Goal: Information Seeking & Learning: Find specific fact

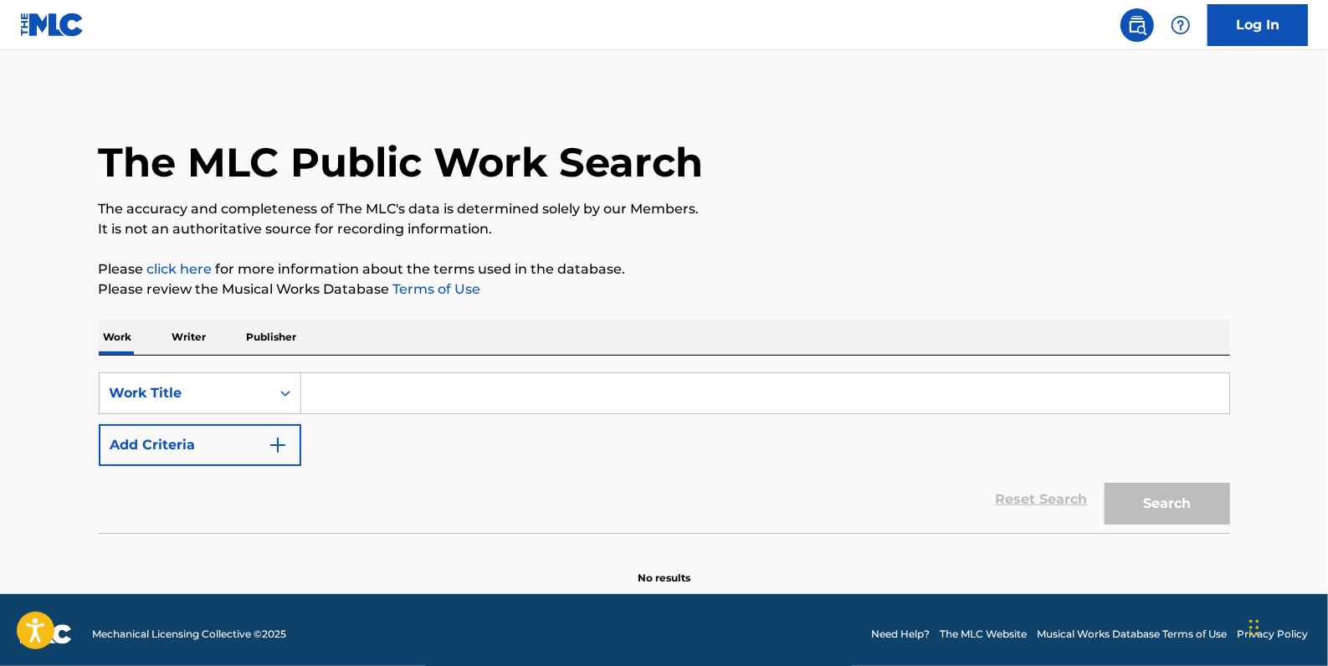
paste input "PAIN AND PROBLEMS"
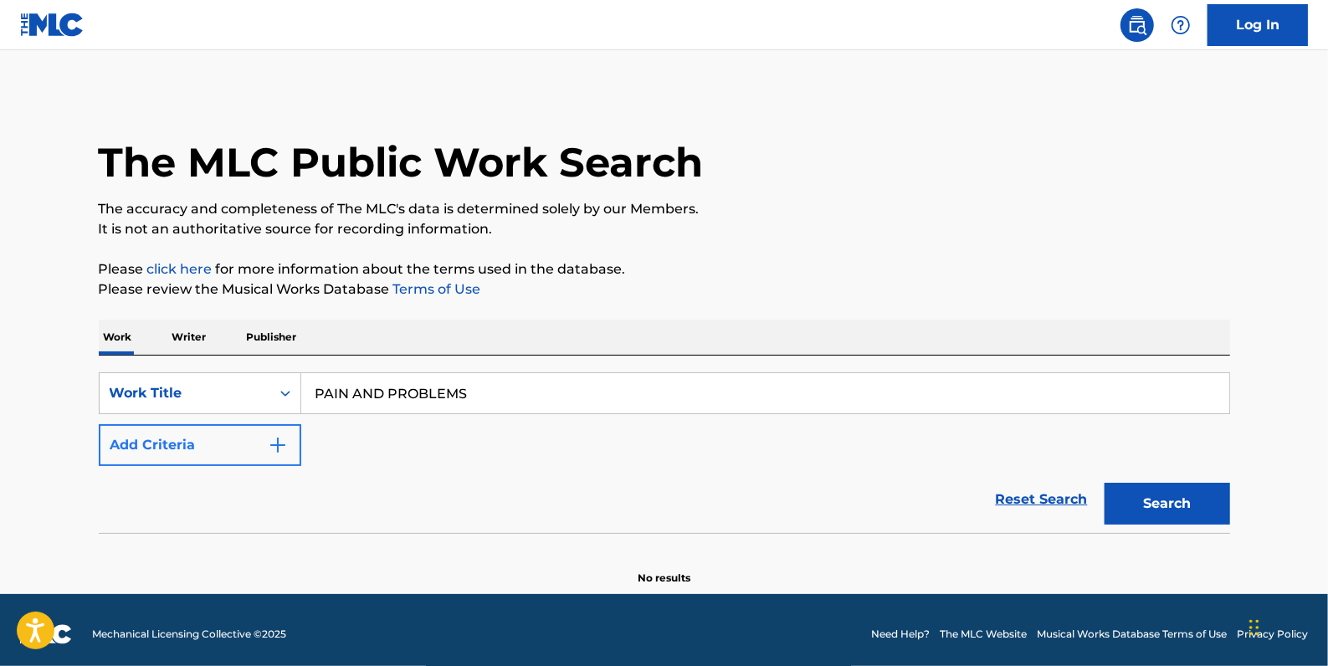
type input "PAIN AND PROBLEMS"
click at [172, 450] on button "Add Criteria" at bounding box center [200, 445] width 202 height 42
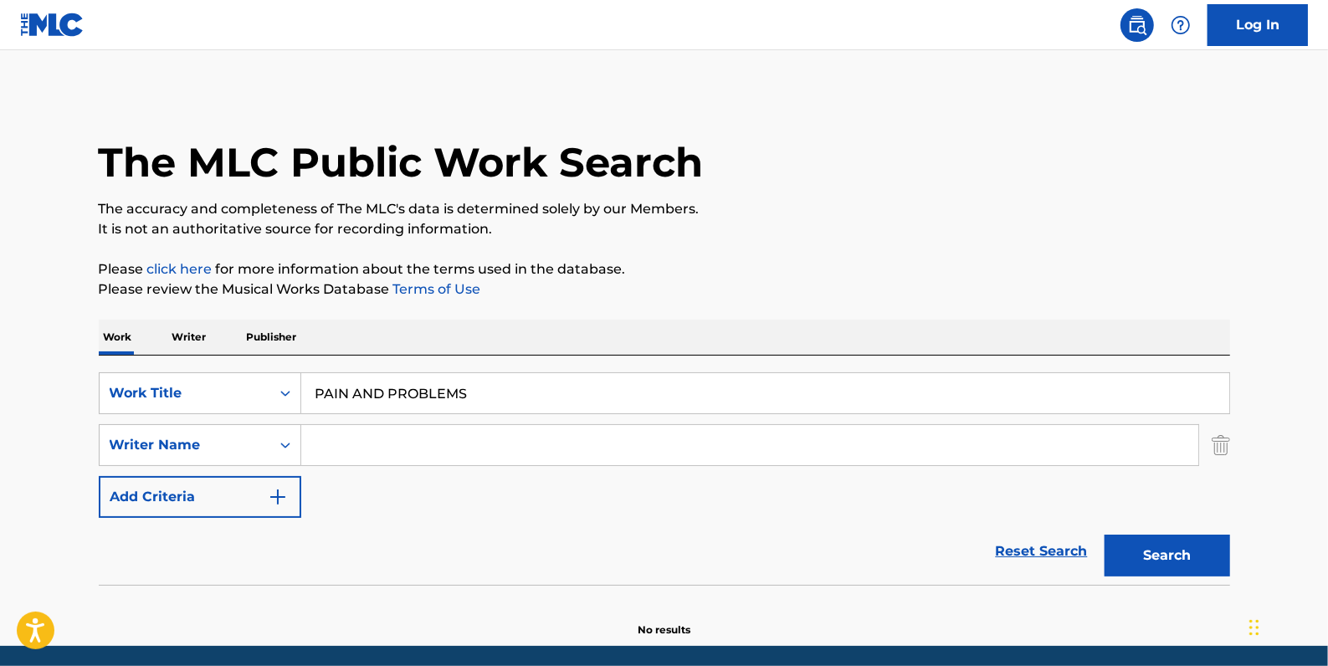
drag, startPoint x: 337, startPoint y: 450, endPoint x: 357, endPoint y: 446, distance: 20.5
click at [337, 450] on input "Search Form" at bounding box center [749, 445] width 897 height 40
paste input "Naujour [PERSON_NAME] [PERSON_NAME]"
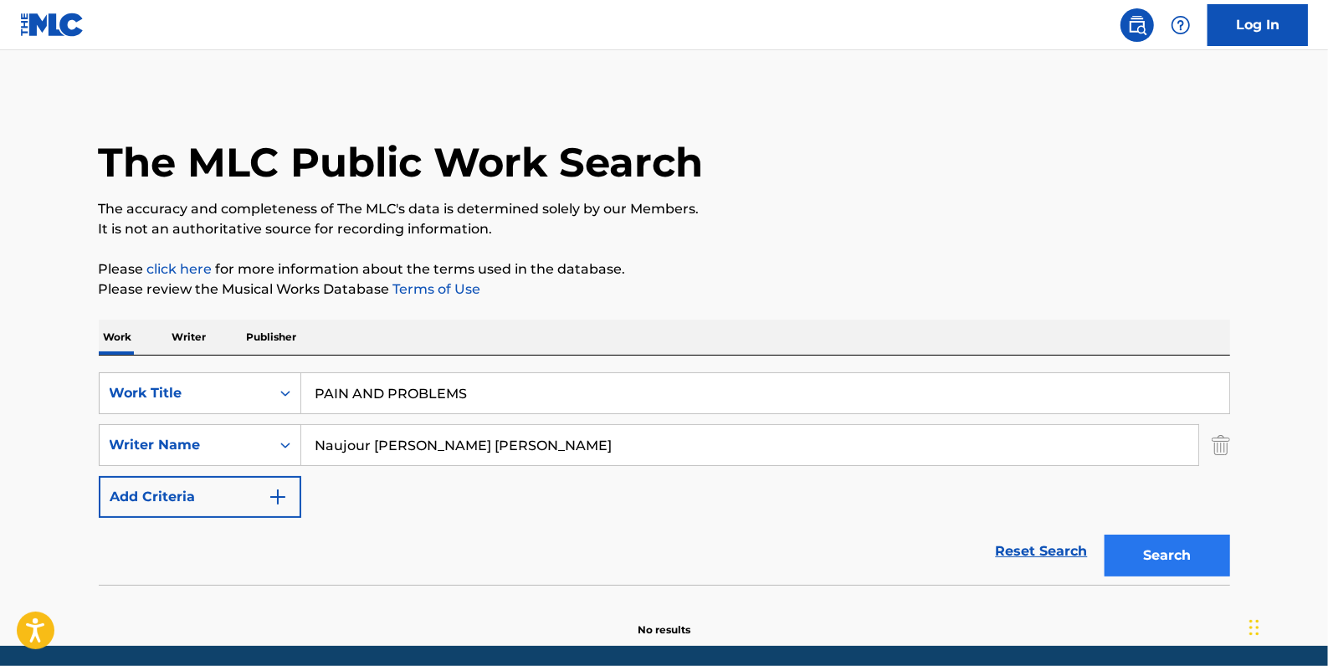
type input "Naujour [PERSON_NAME] [PERSON_NAME]"
click at [1177, 561] on button "Search" at bounding box center [1166, 556] width 125 height 42
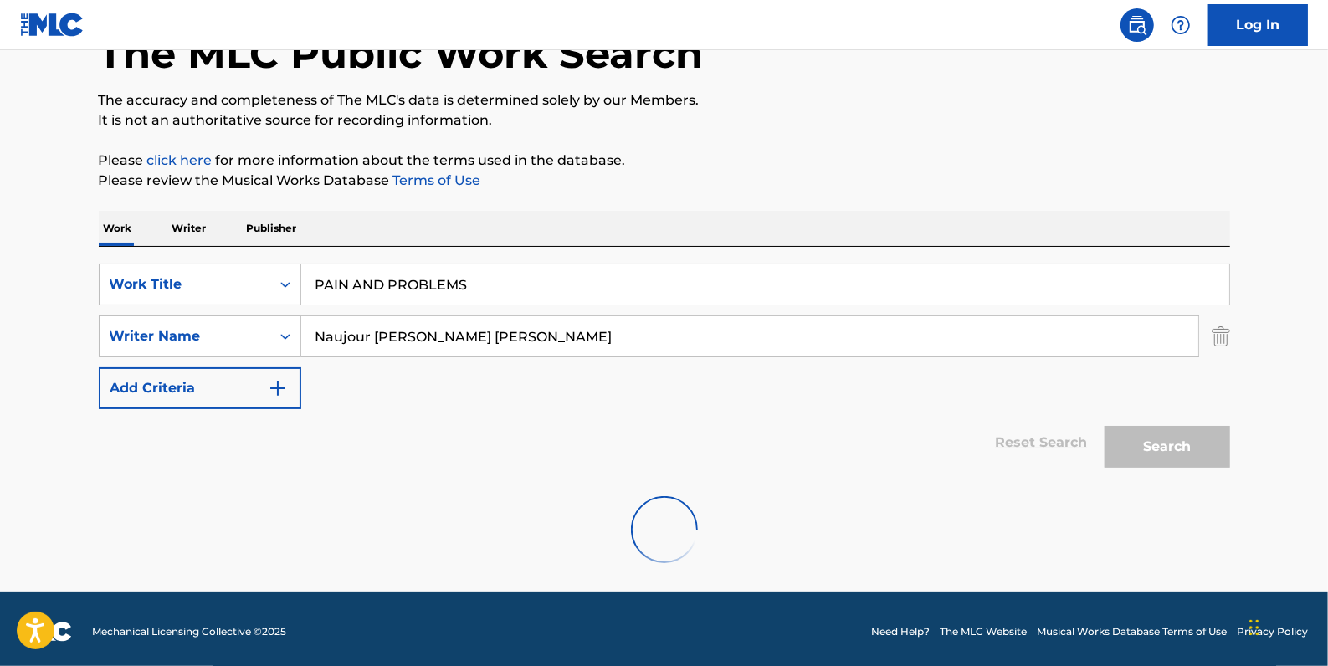
scroll to position [114, 0]
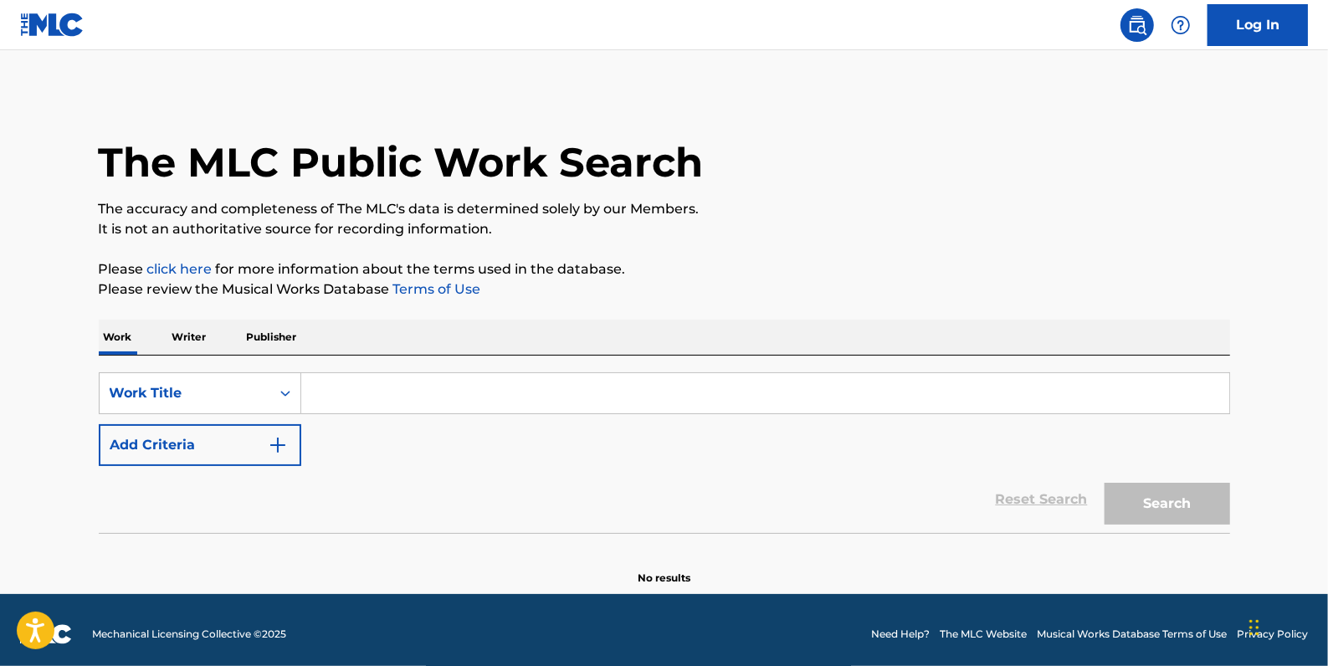
paste input "PAIN AND PROBLEMS"
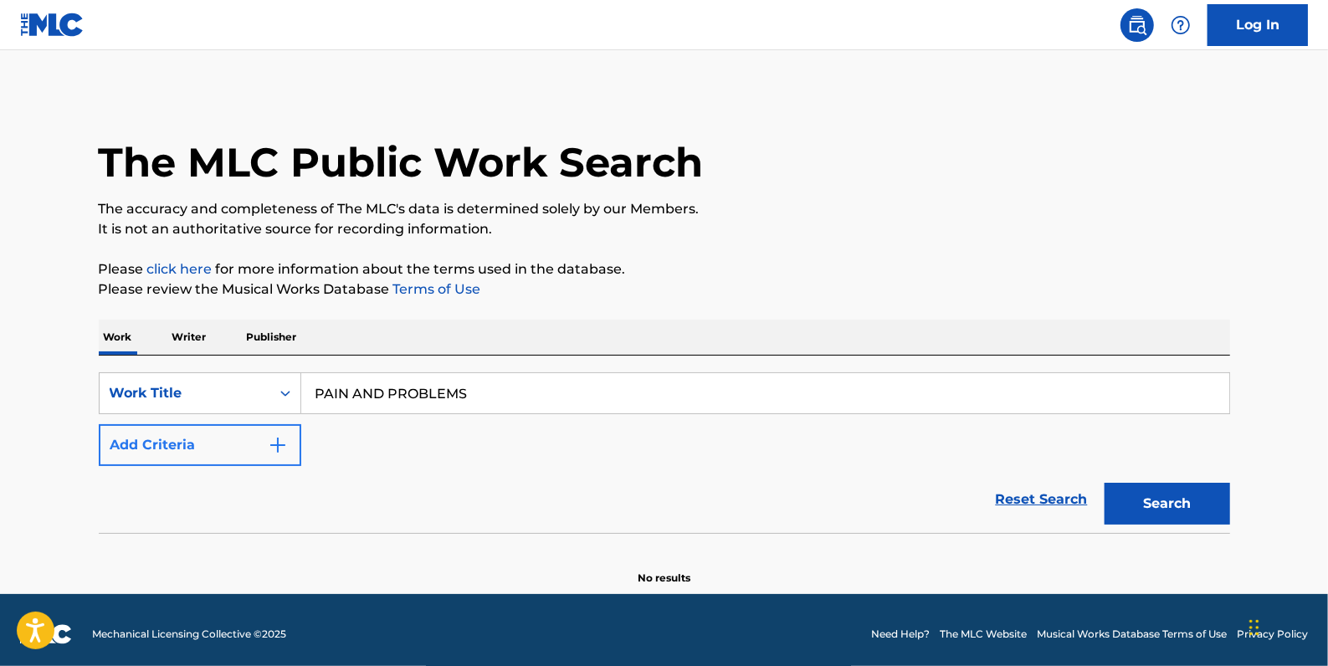
type input "PAIN AND PROBLEMS"
click at [206, 441] on button "Add Criteria" at bounding box center [200, 445] width 202 height 42
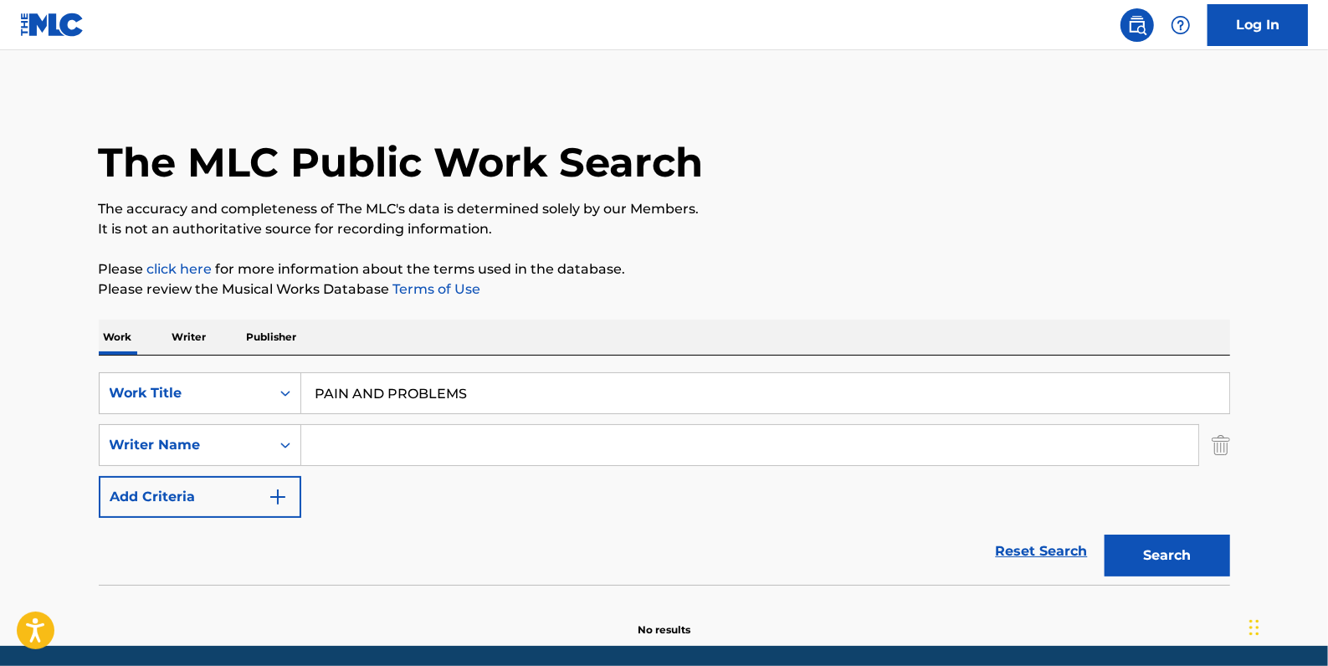
click at [359, 443] on input "Search Form" at bounding box center [749, 445] width 897 height 40
paste input "Naujour [PERSON_NAME] [PERSON_NAME]"
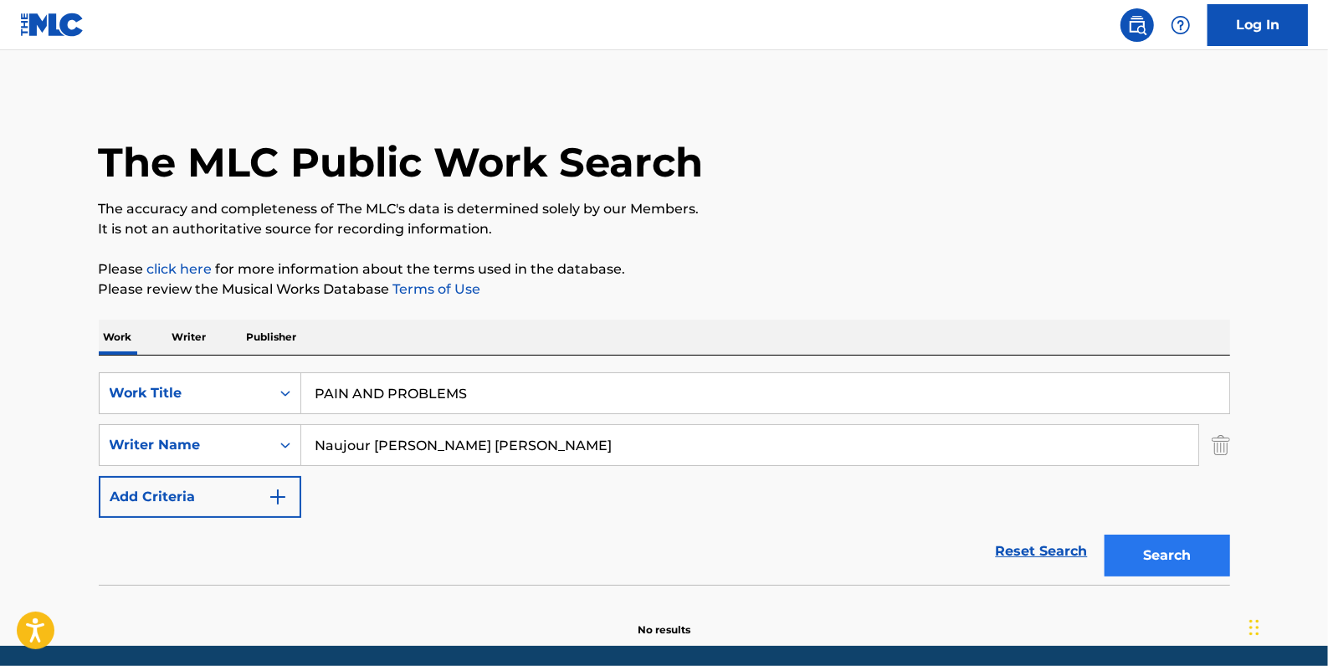
type input "Naujour [PERSON_NAME] [PERSON_NAME]"
click at [1181, 552] on button "Search" at bounding box center [1166, 556] width 125 height 42
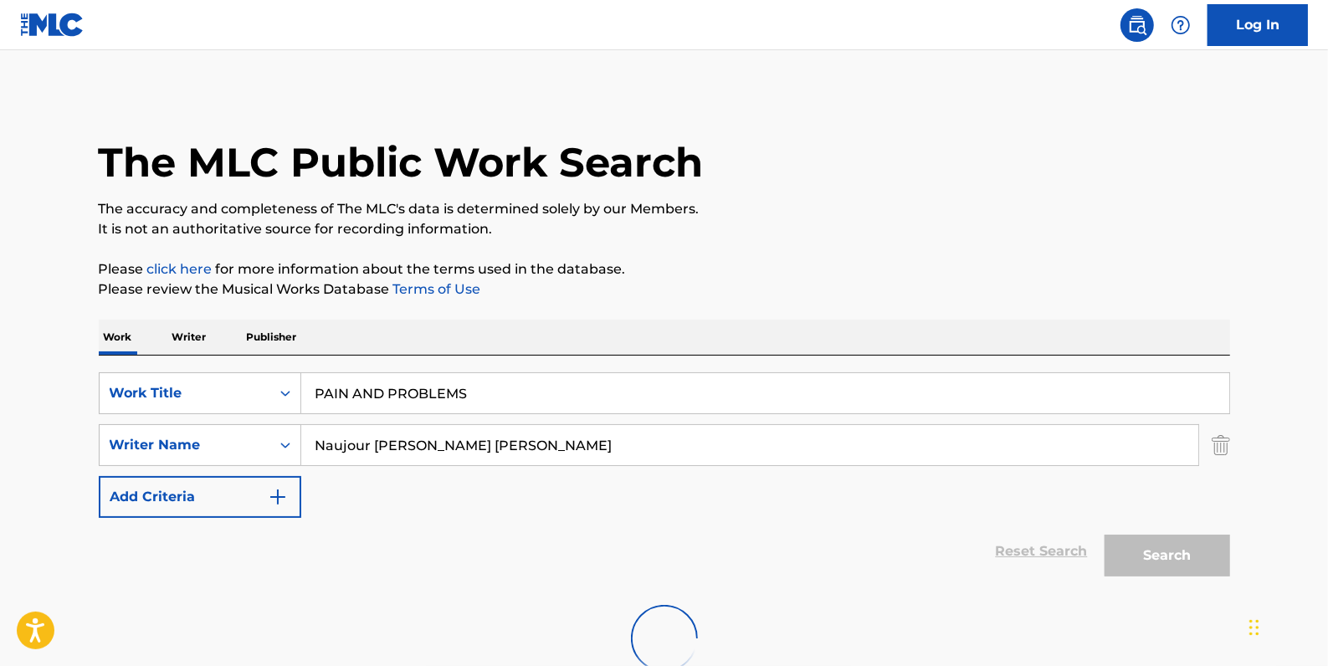
click at [1128, 28] on img at bounding box center [1137, 25] width 20 height 20
click at [1131, 28] on img at bounding box center [1137, 25] width 20 height 20
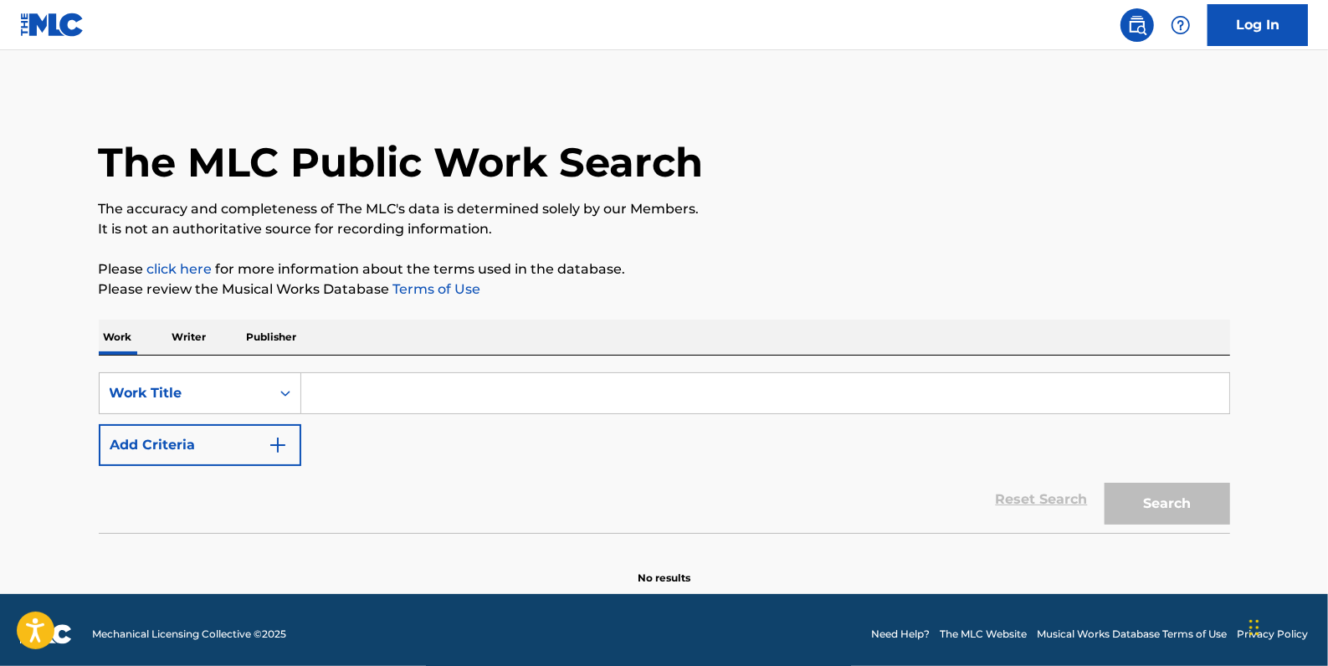
click at [1134, 29] on img at bounding box center [1137, 25] width 20 height 20
click at [49, 15] on img at bounding box center [52, 25] width 64 height 24
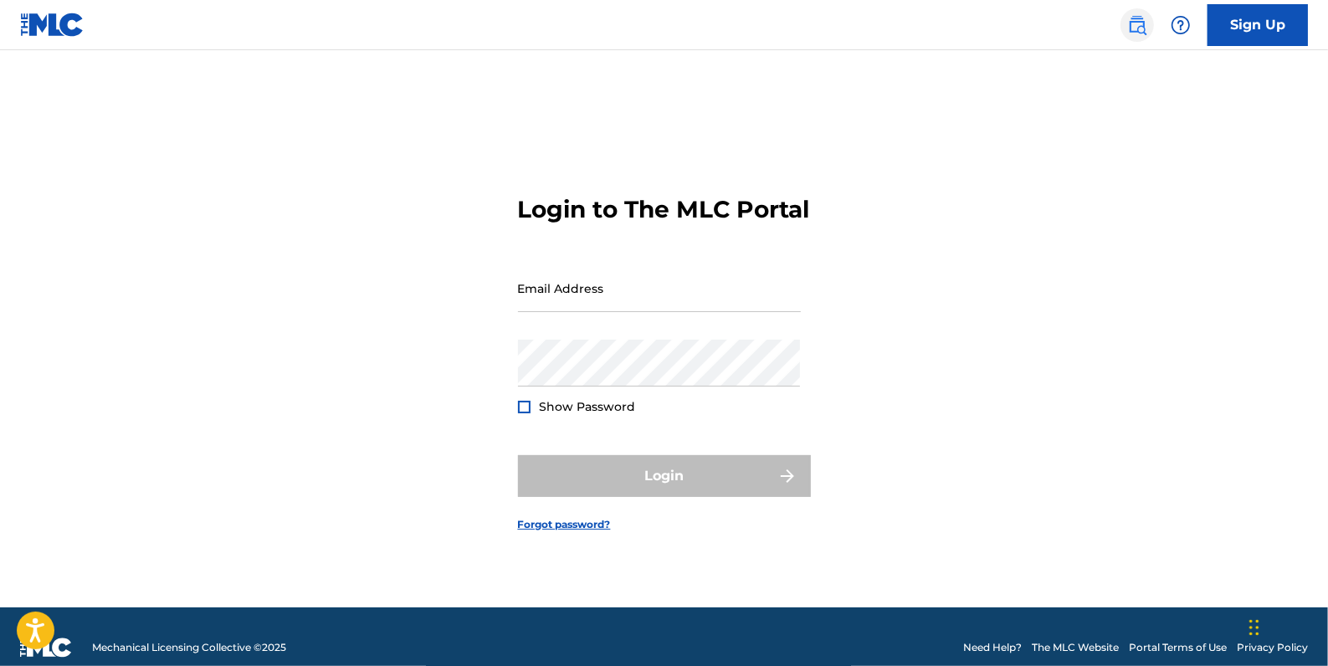
click at [1144, 27] on img at bounding box center [1137, 25] width 20 height 20
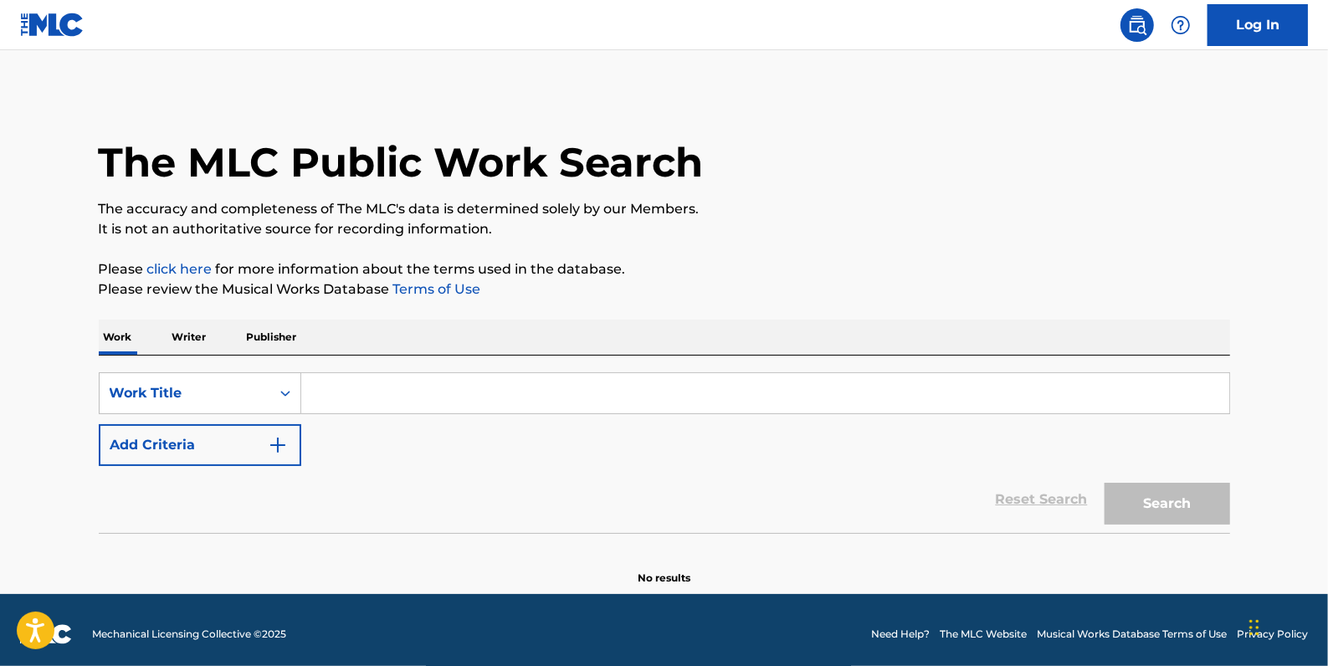
paste input "Naujour [PERSON_NAME] [PERSON_NAME]"
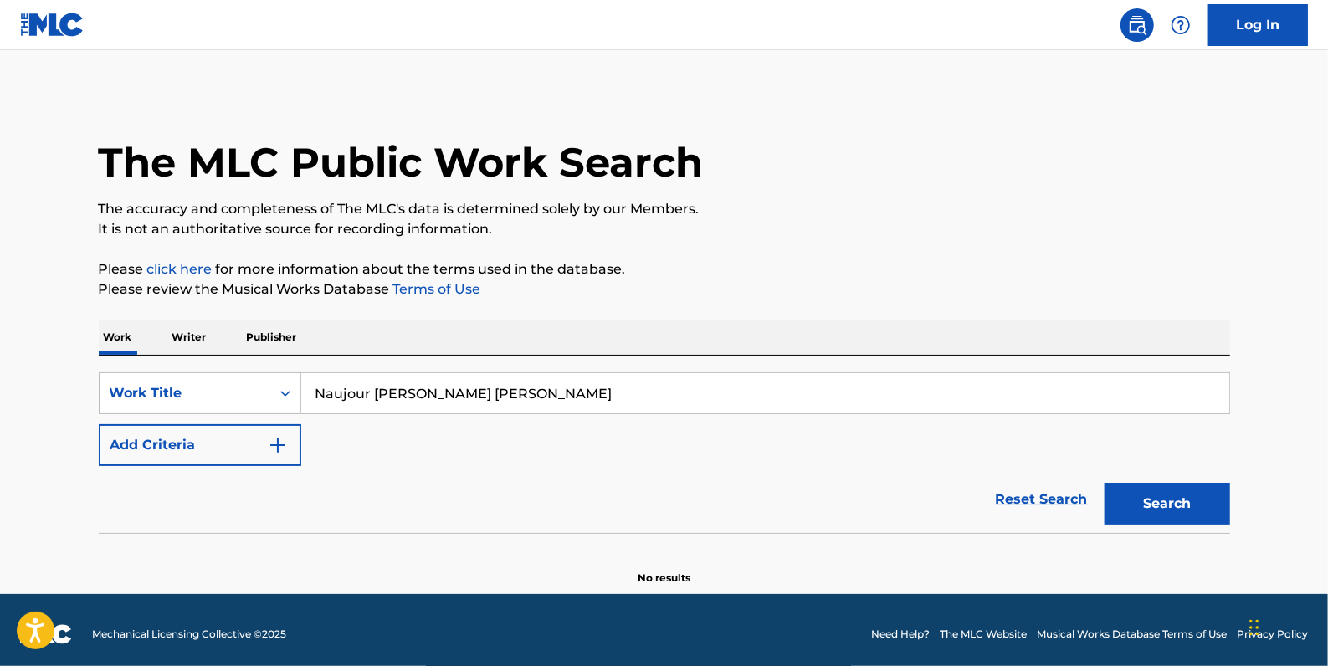
type input "Naujour [PERSON_NAME] [PERSON_NAME]"
click at [199, 335] on p "Writer" at bounding box center [189, 337] width 44 height 35
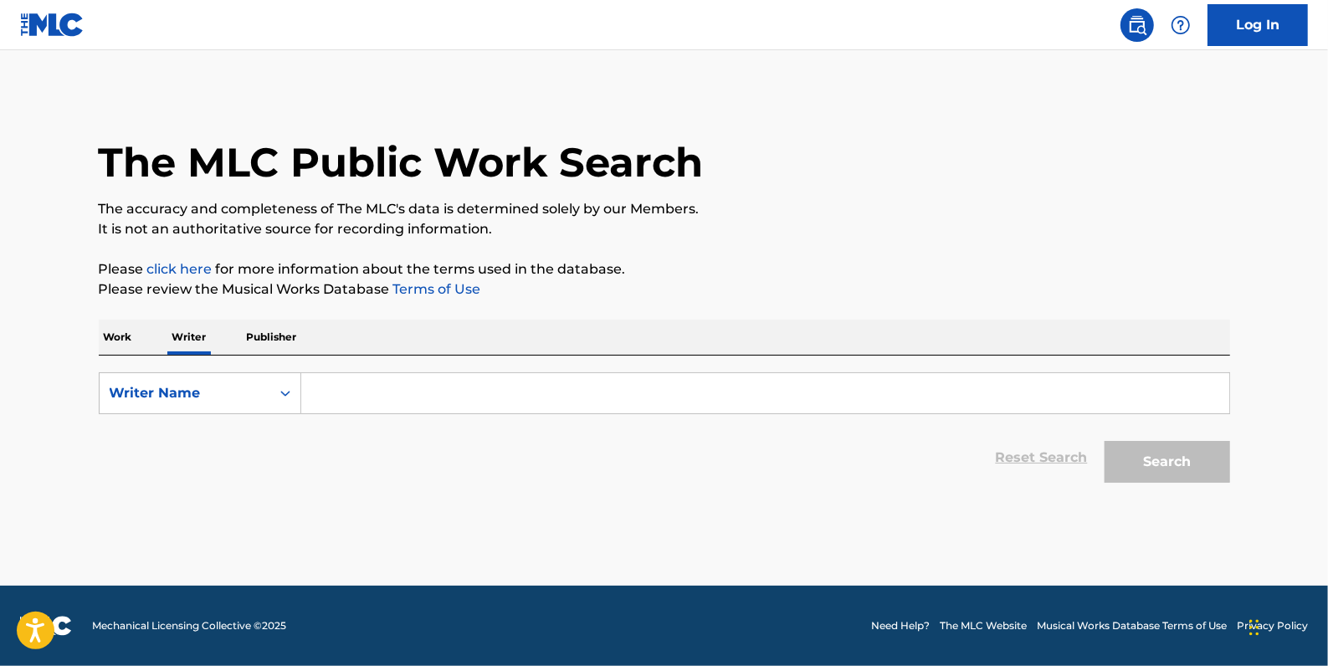
paste input "Naujour [PERSON_NAME] [PERSON_NAME]"
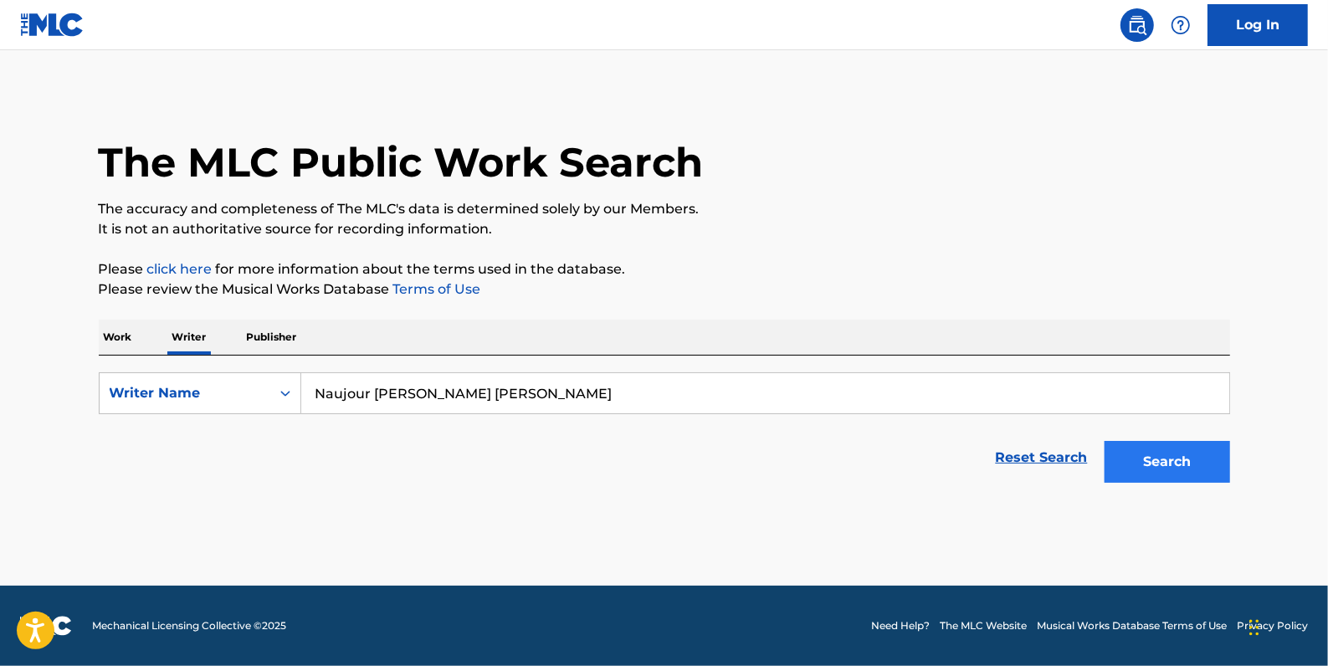
type input "Naujour [PERSON_NAME] [PERSON_NAME]"
click at [1179, 459] on button "Search" at bounding box center [1166, 462] width 125 height 42
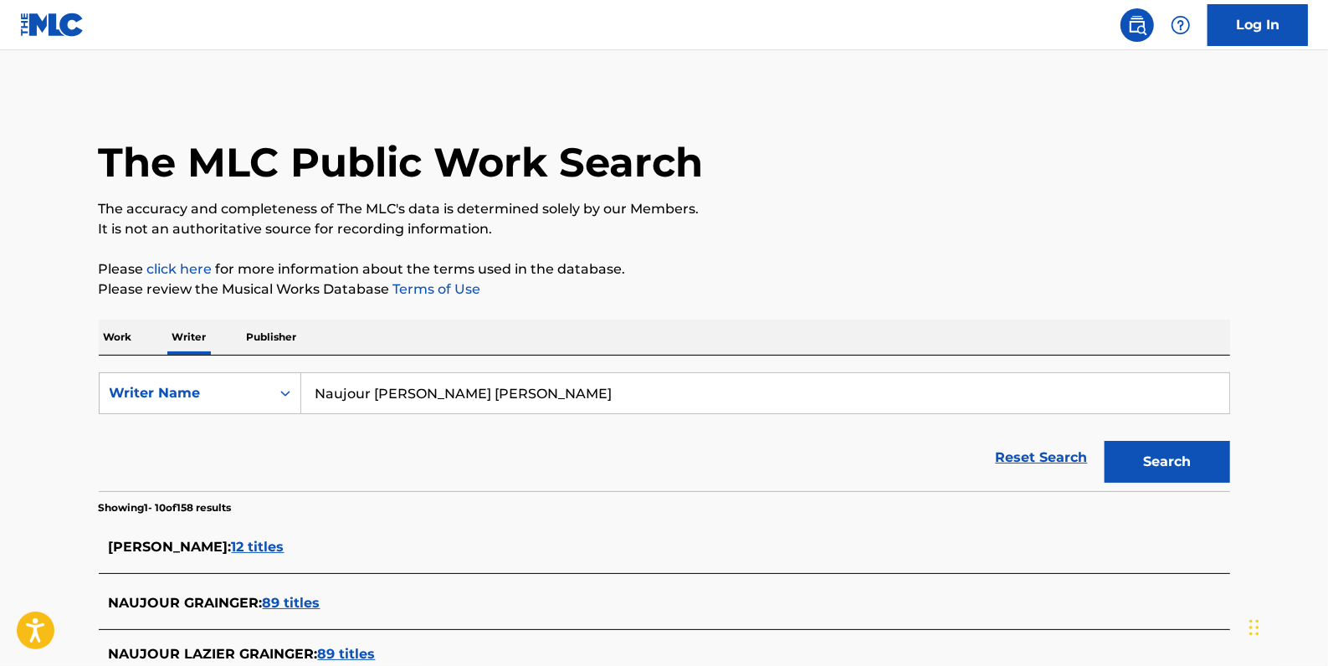
click at [125, 334] on p "Work" at bounding box center [118, 337] width 38 height 35
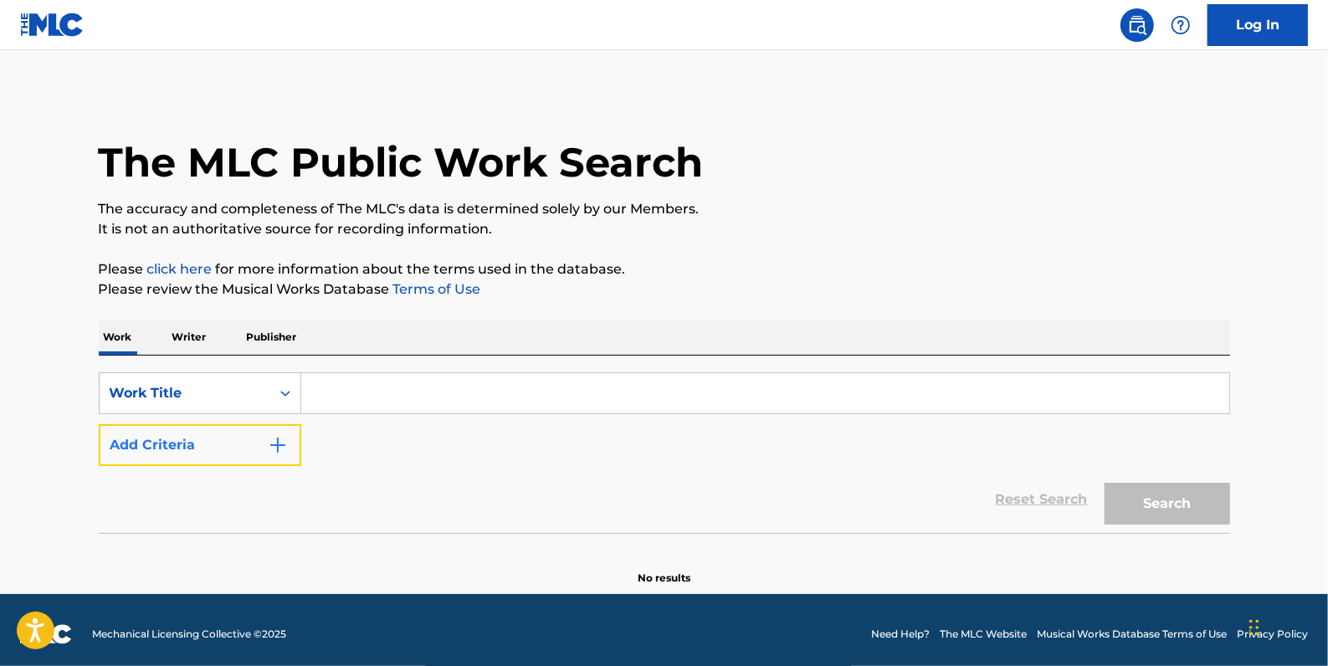
click at [243, 443] on button "Add Criteria" at bounding box center [200, 445] width 202 height 42
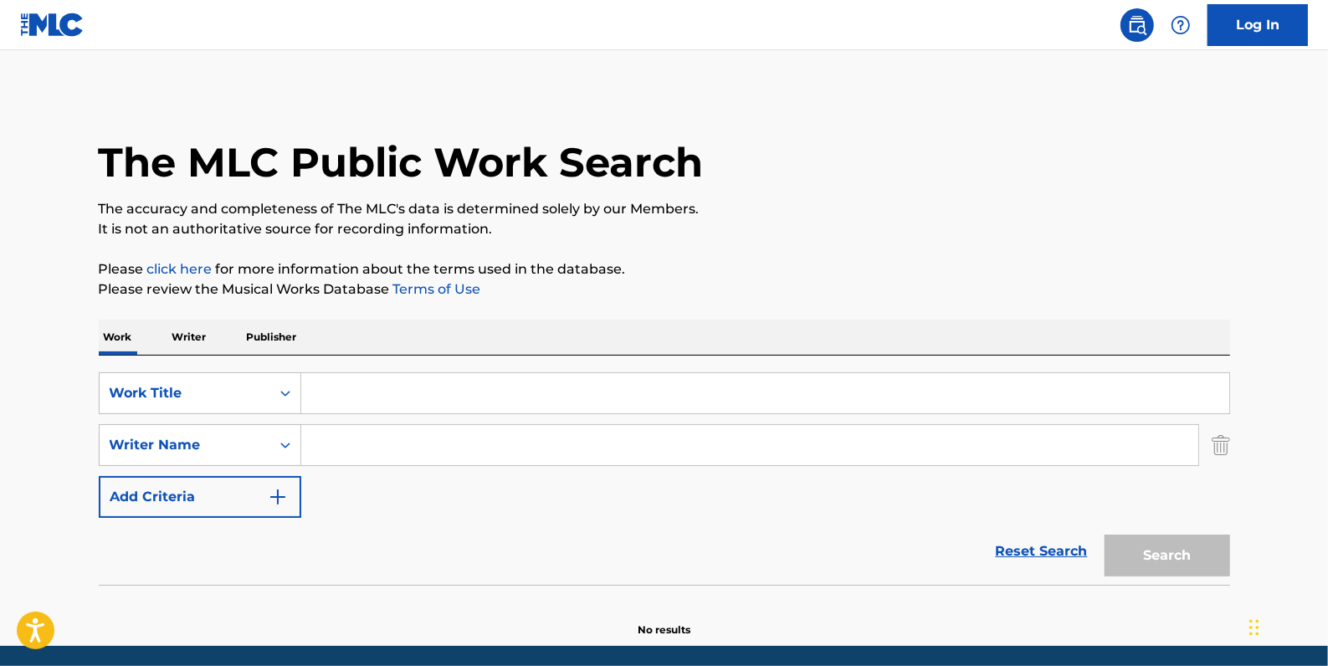
paste input "Naujour [PERSON_NAME] [PERSON_NAME]"
type input "Naujour [PERSON_NAME] [PERSON_NAME]"
paste input "PAIN AND PROBLEMS"
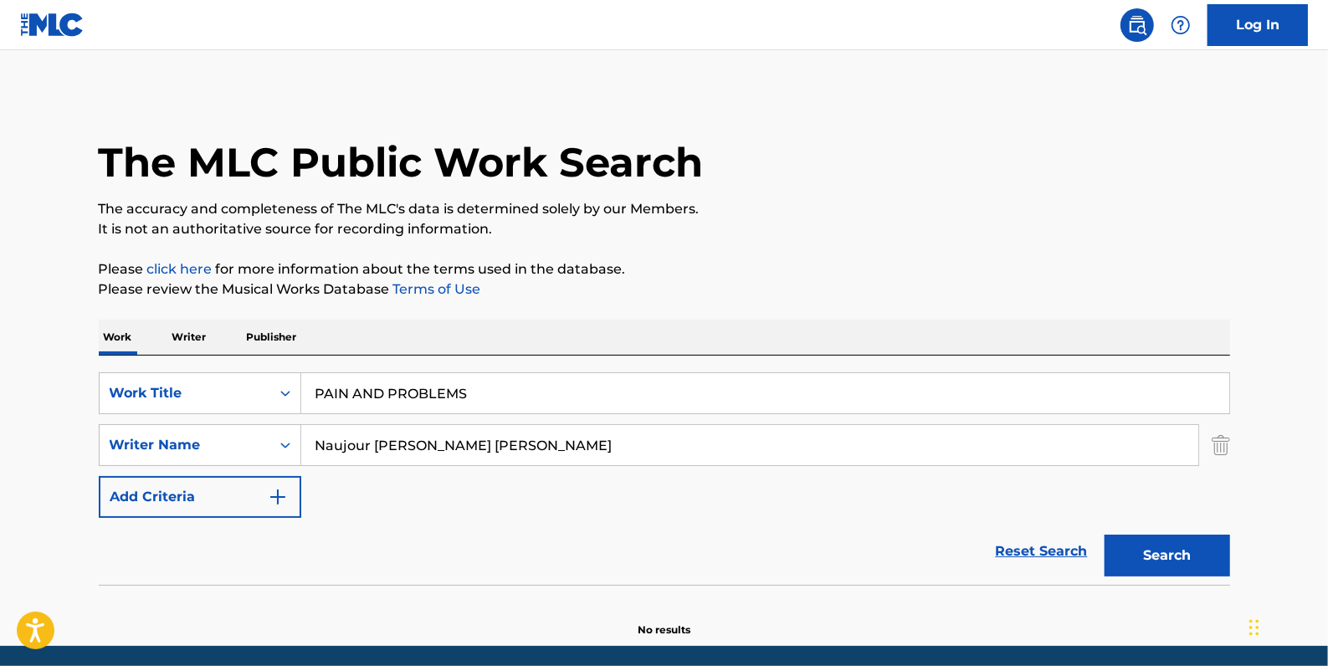
click at [387, 387] on input "PAIN AND PROBLEMS" at bounding box center [765, 393] width 928 height 40
type input "PAIN PROBLEMS"
click at [1155, 545] on button "Search" at bounding box center [1166, 556] width 125 height 42
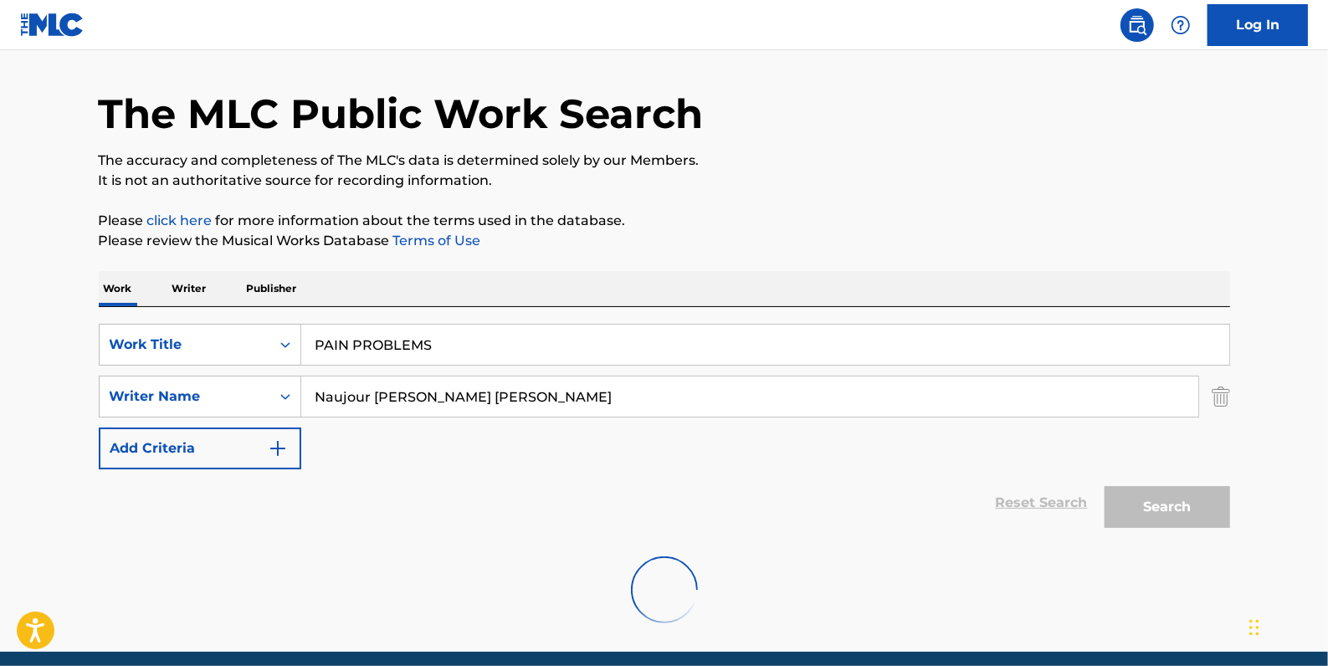
scroll to position [114, 0]
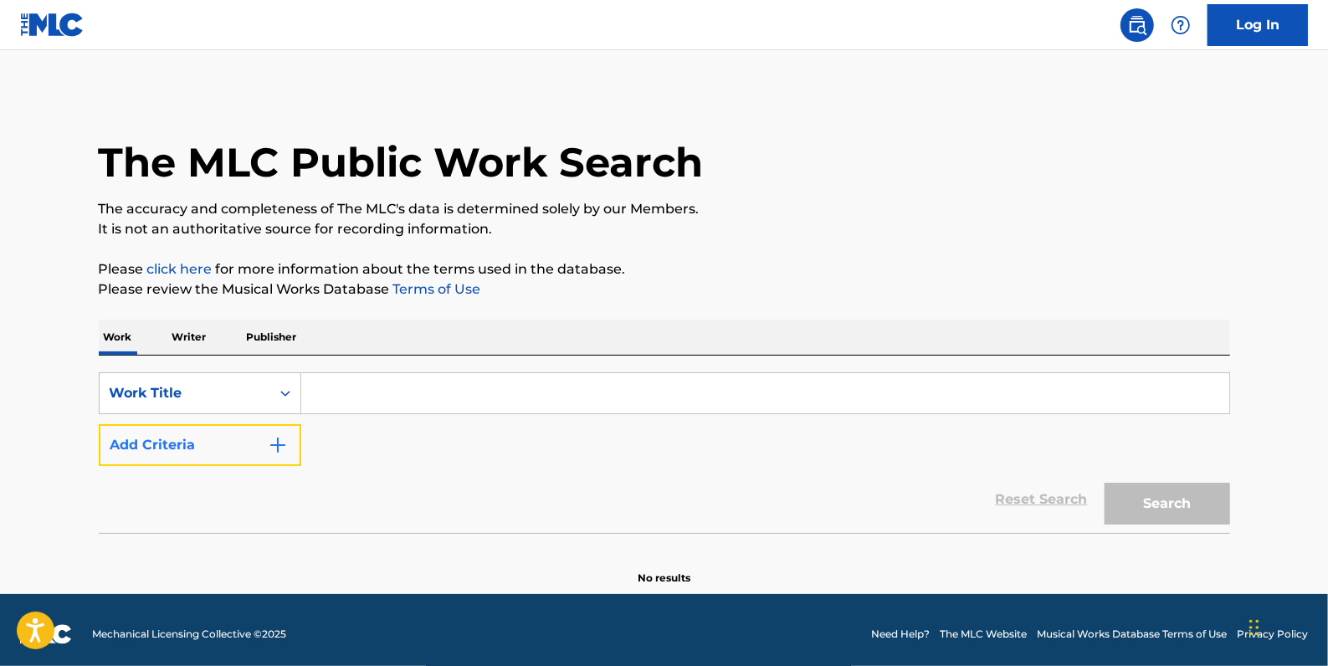
click at [202, 451] on button "Add Criteria" at bounding box center [200, 445] width 202 height 42
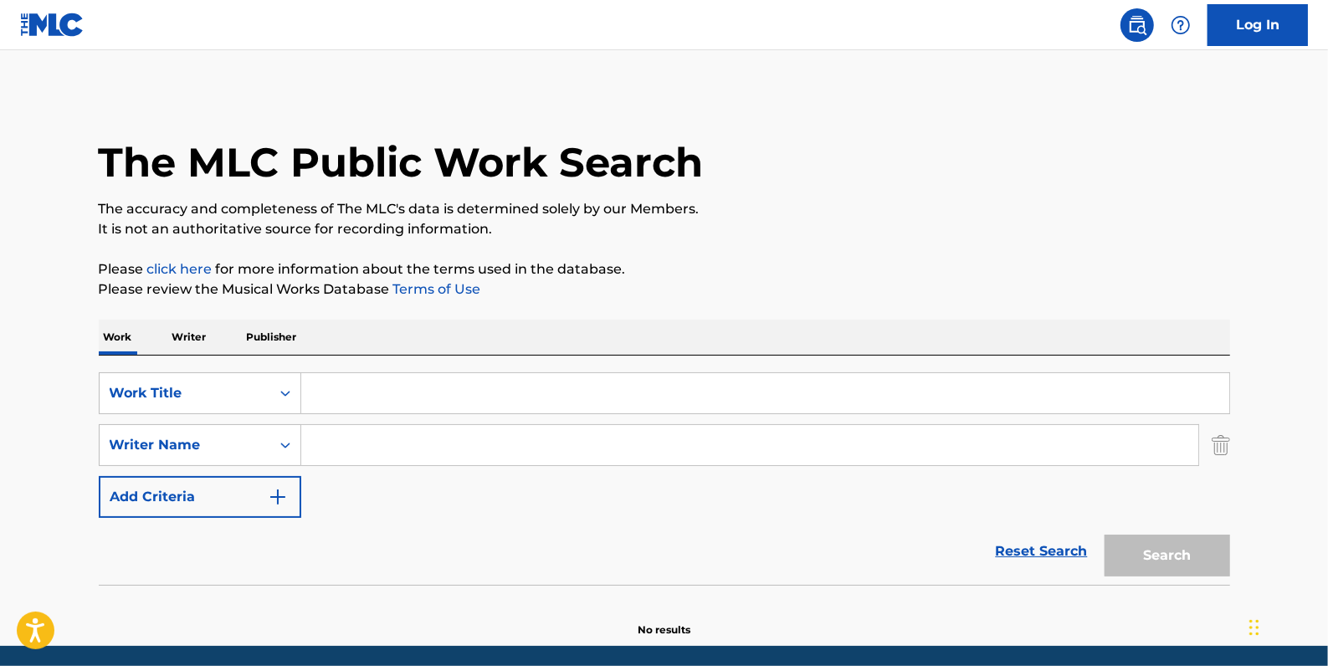
drag, startPoint x: 335, startPoint y: 442, endPoint x: 836, endPoint y: 283, distance: 525.0
click at [836, 284] on p "Please review the Musical Works Database Terms of Use" at bounding box center [664, 289] width 1131 height 20
paste input "PAIN AND PROBLEMS"
type input "PAIN AND PROBLEMS"
click at [427, 383] on input "Search Form" at bounding box center [765, 393] width 928 height 40
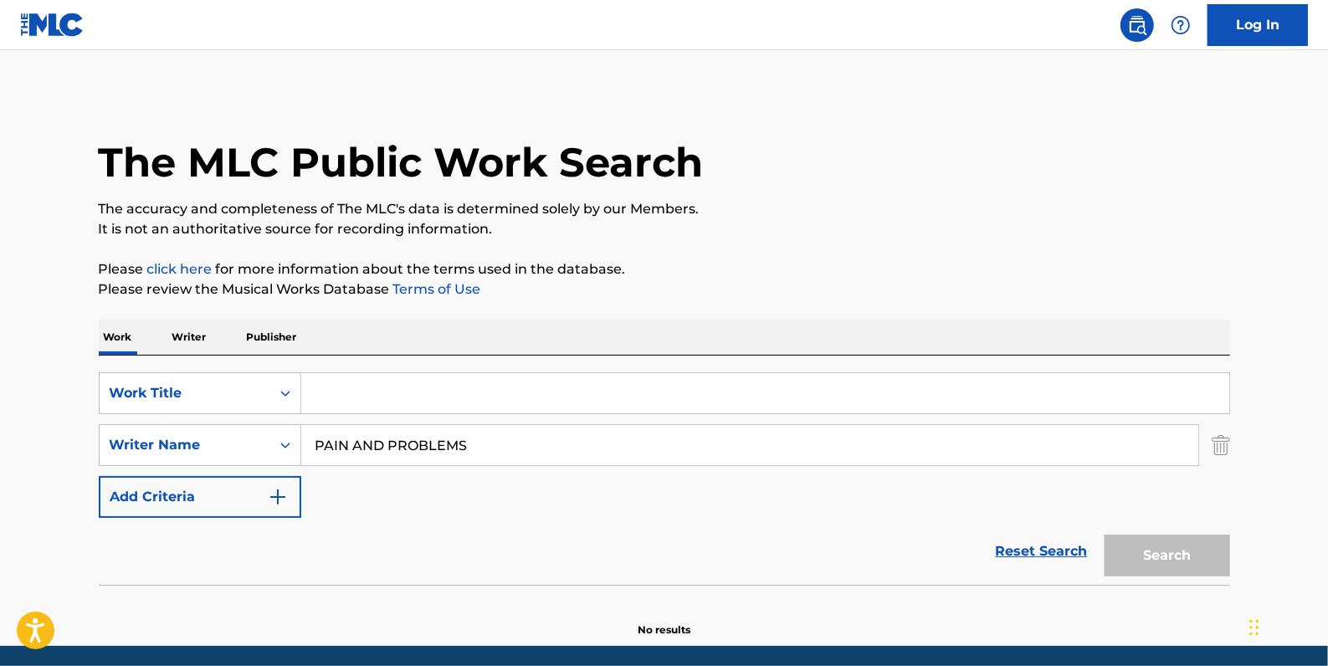
paste input "PAIN AND PROBLEMS"
type input "PAIN AND PROBLEMS"
click at [1221, 445] on img "Search Form" at bounding box center [1220, 445] width 18 height 42
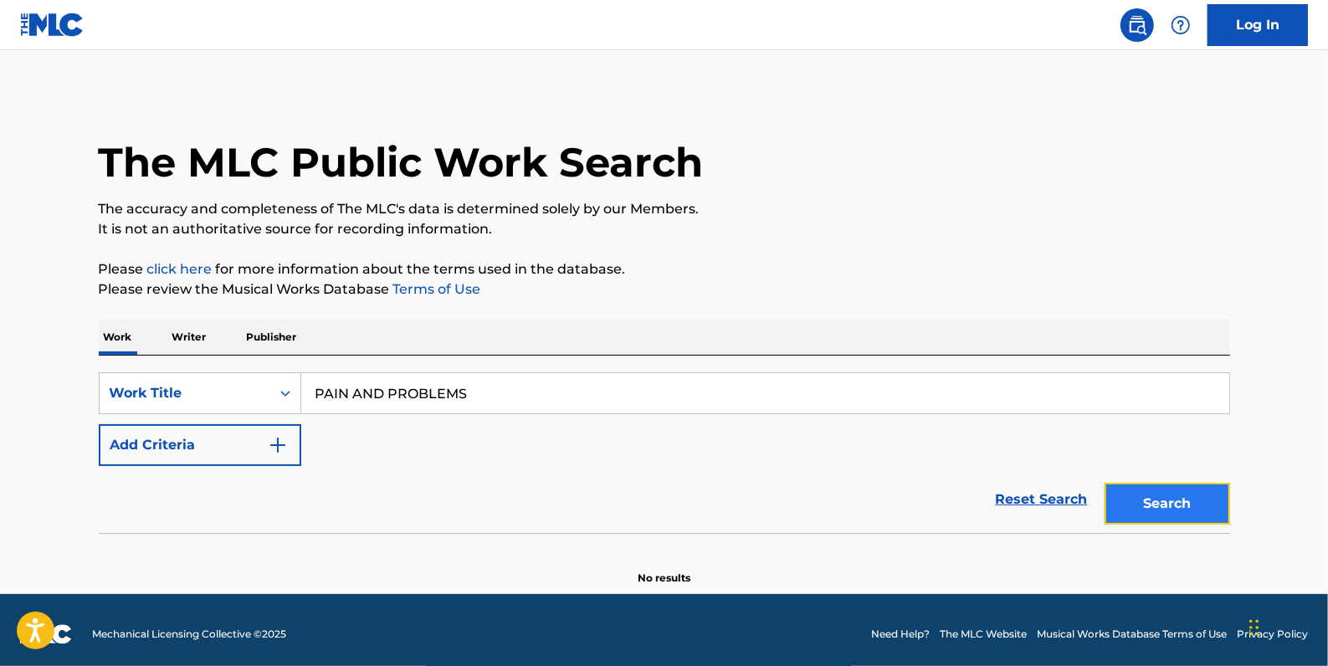
click at [1179, 502] on button "Search" at bounding box center [1166, 504] width 125 height 42
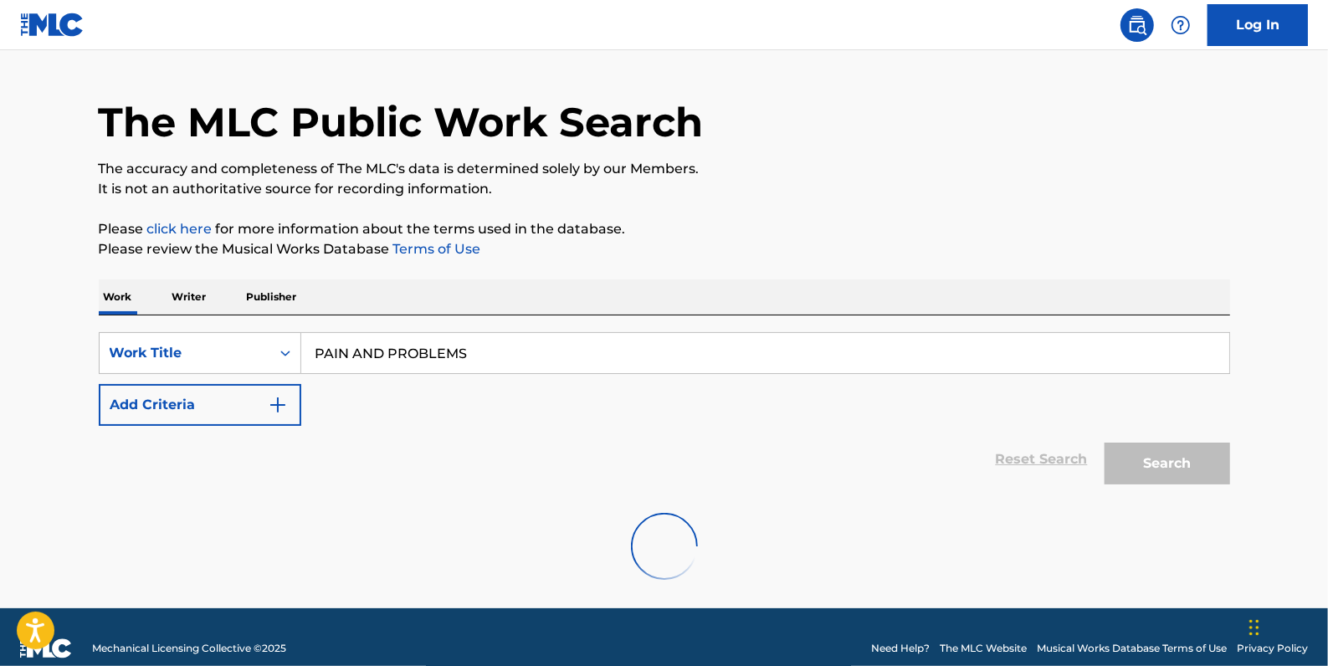
scroll to position [62, 0]
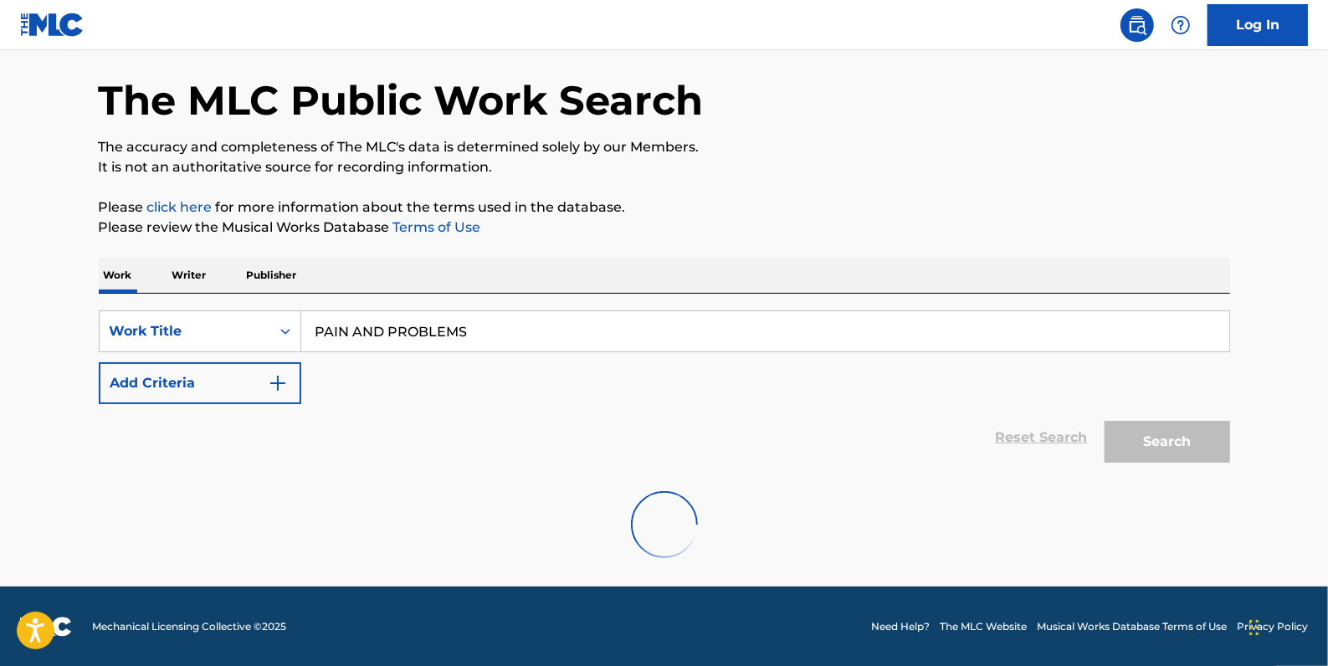
click at [180, 268] on p "Writer" at bounding box center [189, 275] width 44 height 35
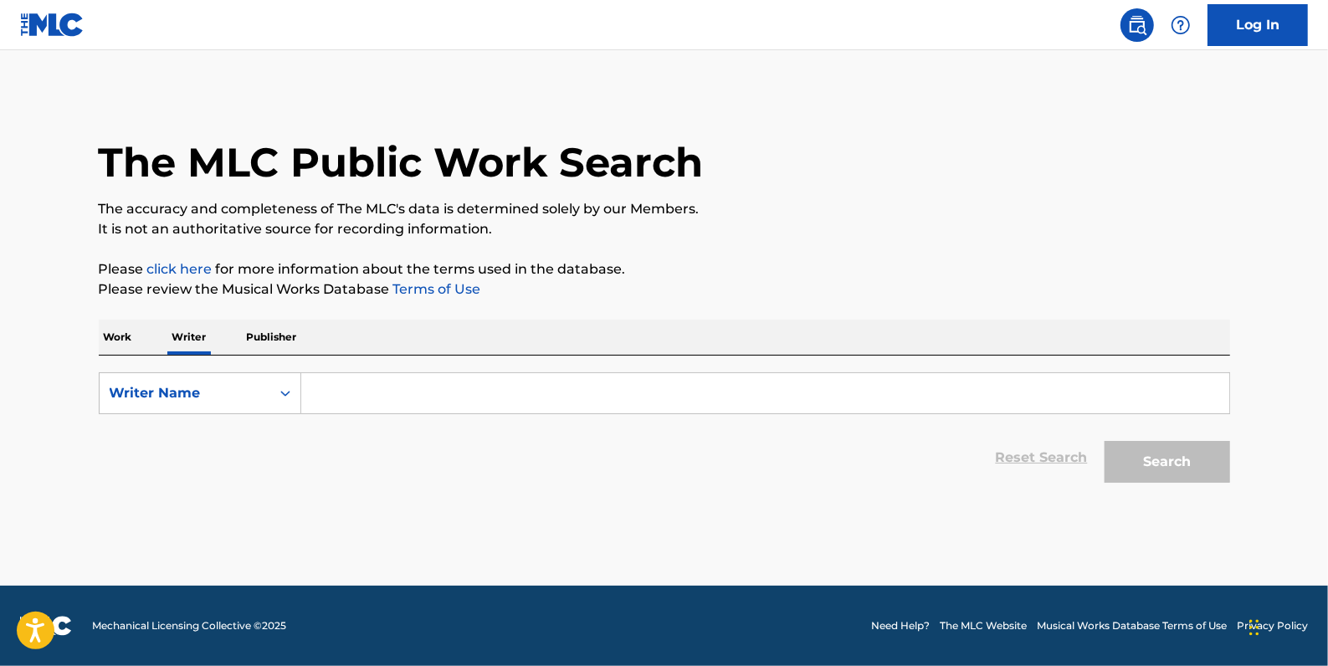
paste input "Naujour [PERSON_NAME] [PERSON_NAME]"
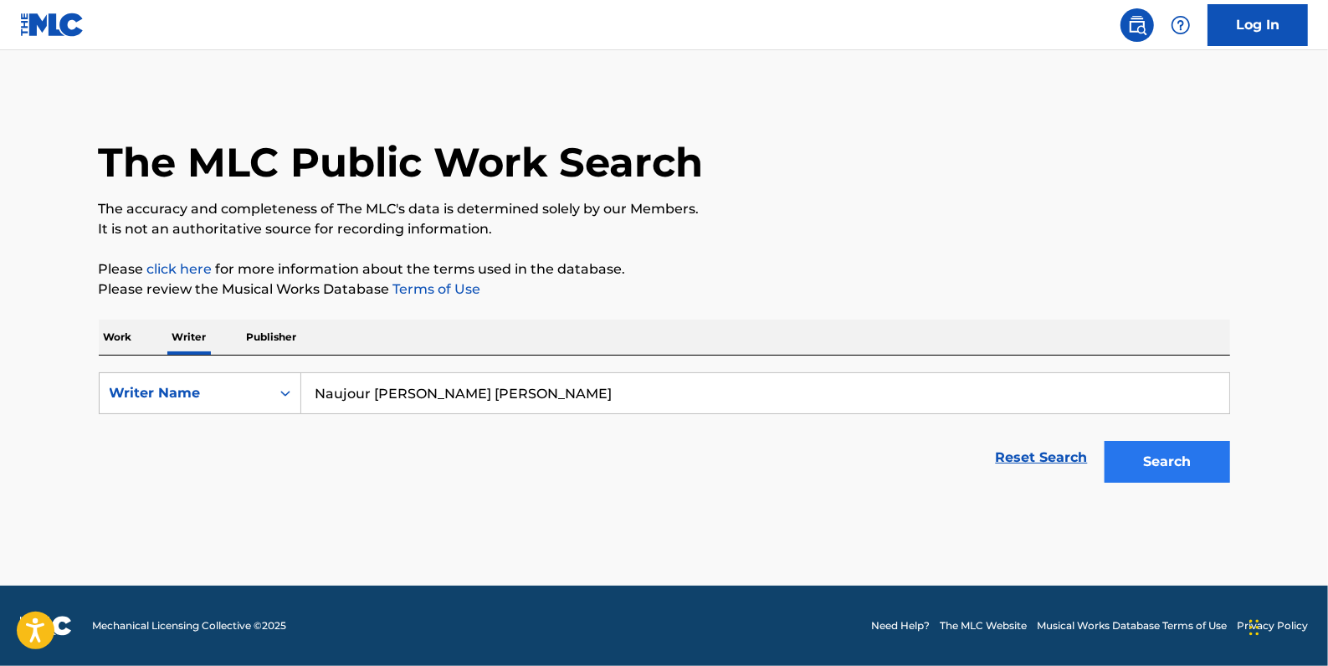
type input "Naujour [PERSON_NAME] [PERSON_NAME]"
click at [1150, 448] on button "Search" at bounding box center [1166, 462] width 125 height 42
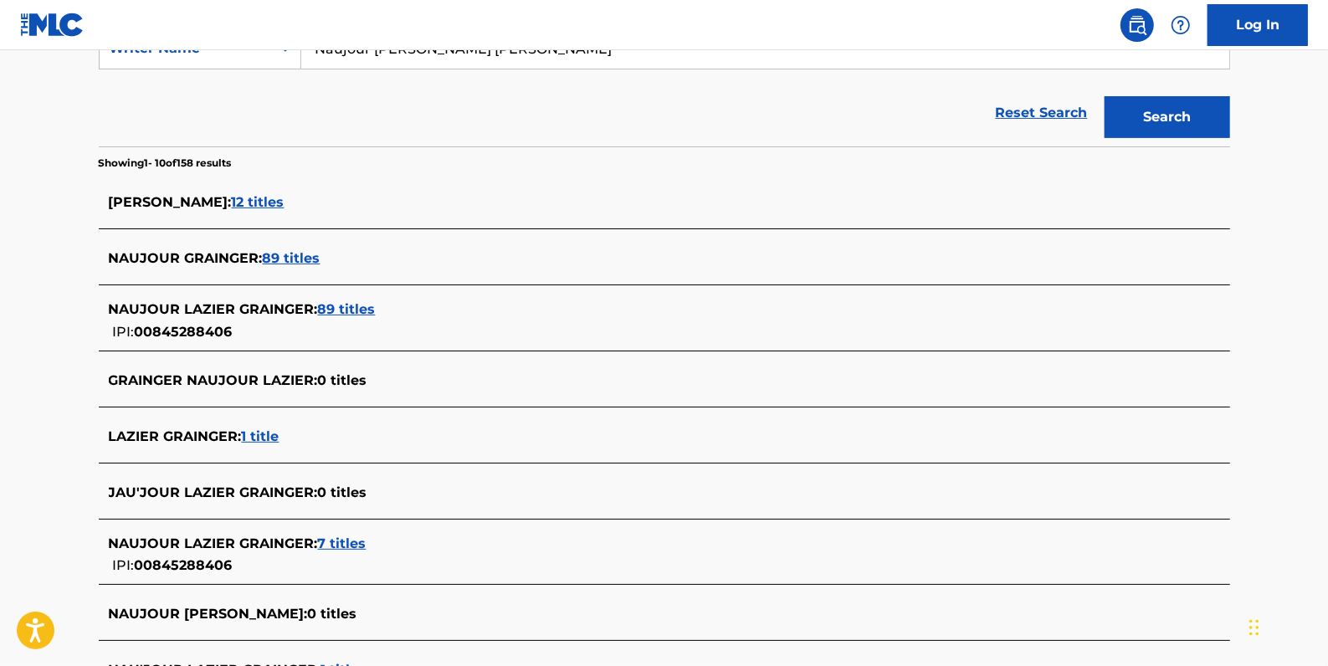
scroll to position [380, 0]
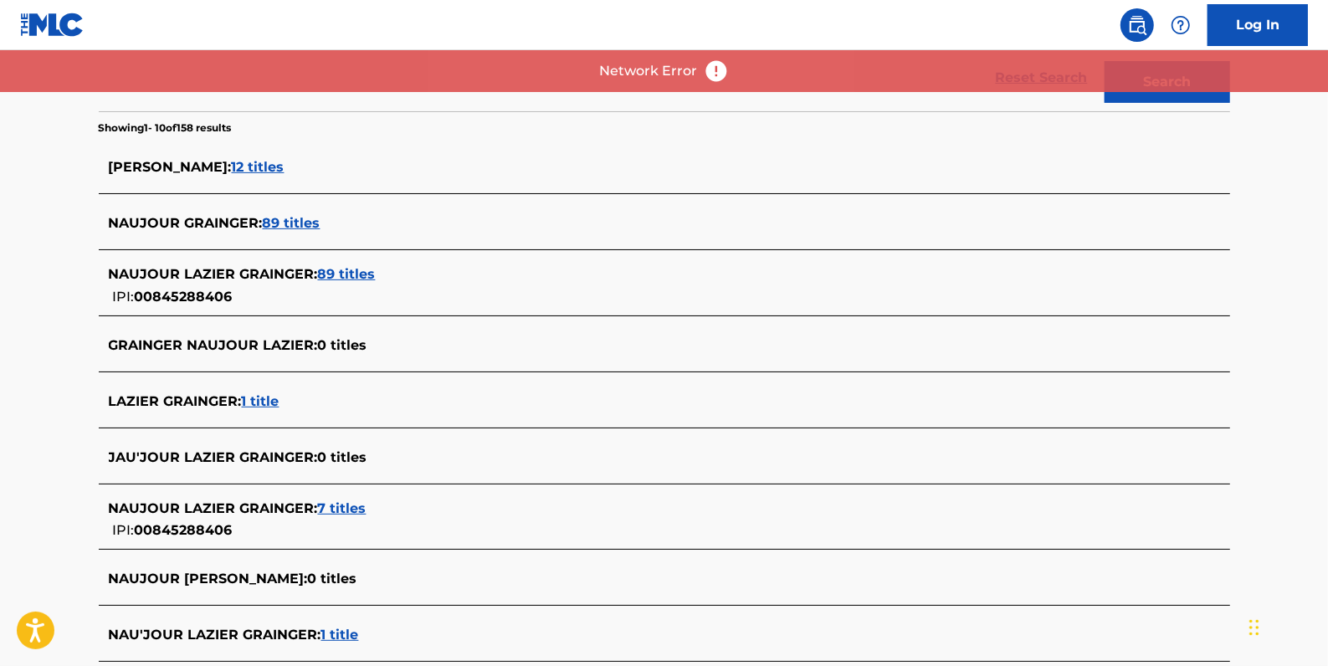
click at [341, 502] on span "7 titles" at bounding box center [342, 508] width 49 height 16
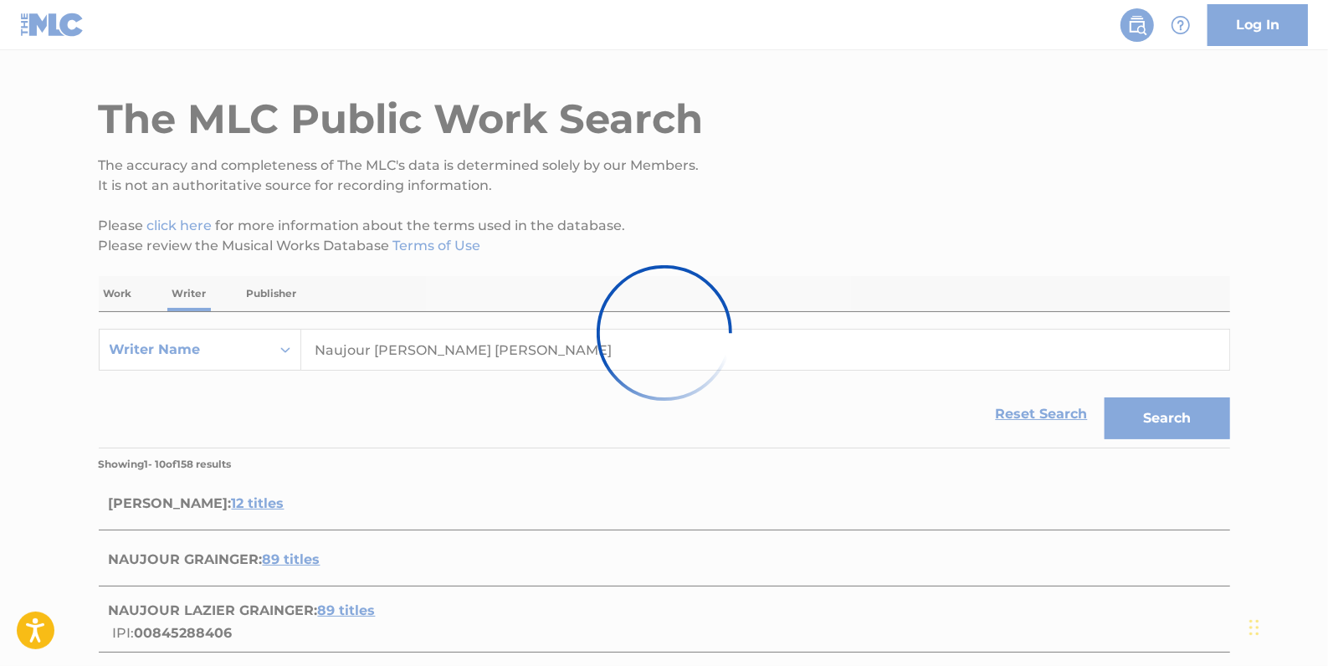
scroll to position [0, 0]
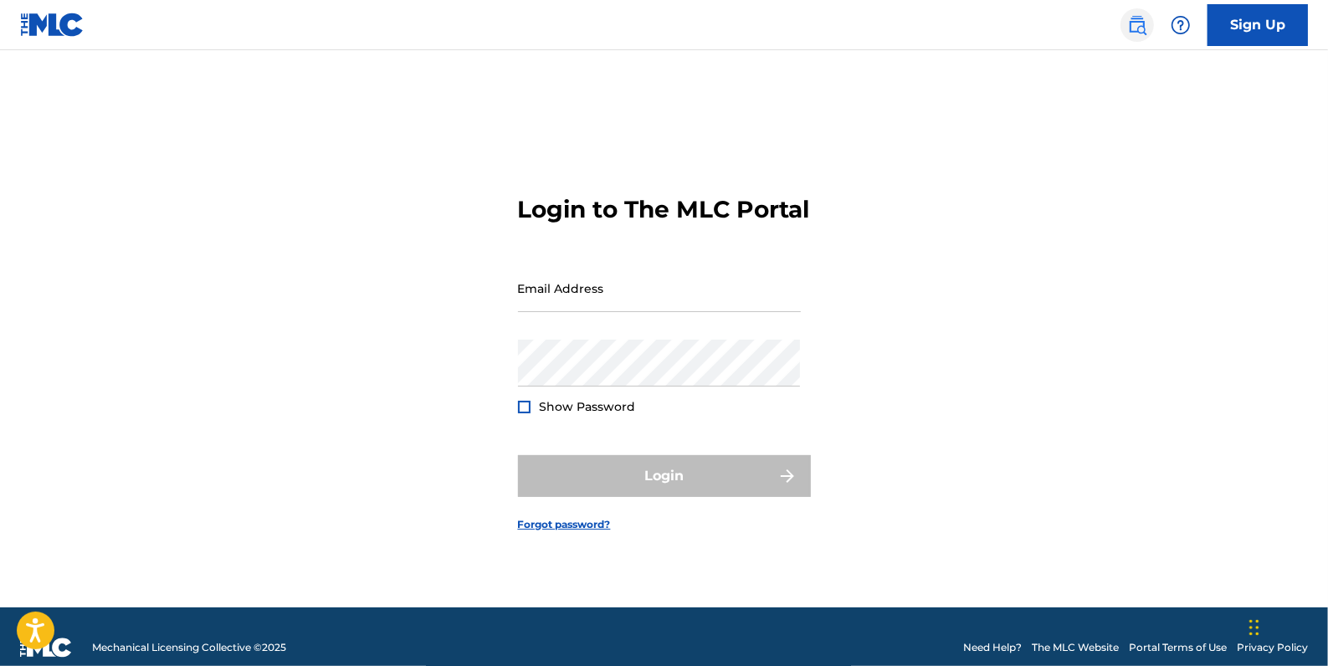
click at [1129, 27] on img at bounding box center [1137, 25] width 20 height 20
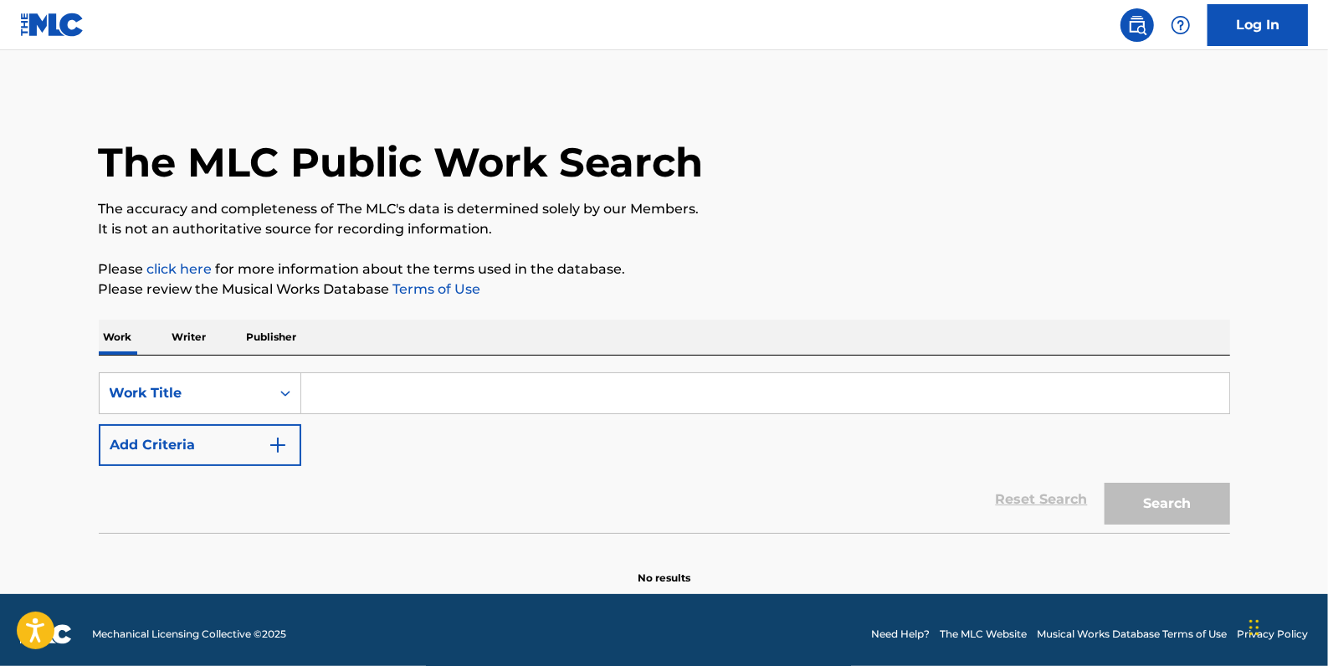
click at [457, 398] on input "Search Form" at bounding box center [765, 393] width 928 height 40
paste input "PAIN AND PROBLEMS"
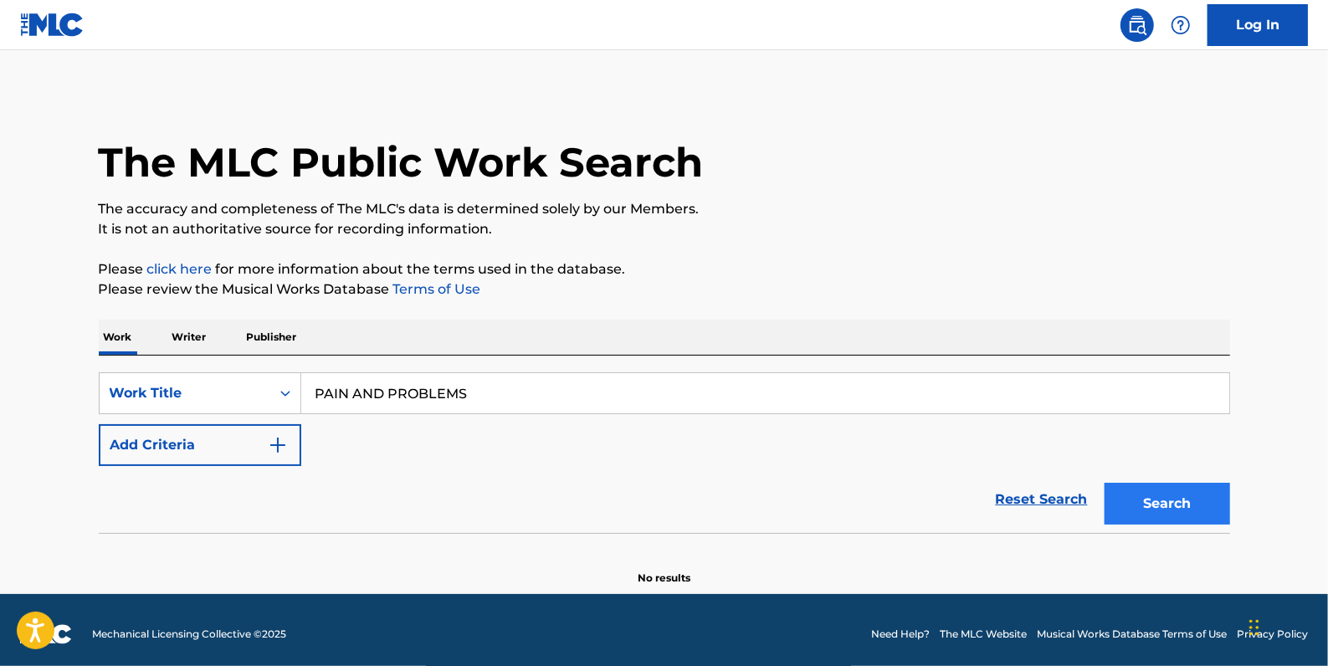
type input "PAIN AND PROBLEMS"
click at [1175, 493] on button "Search" at bounding box center [1166, 504] width 125 height 42
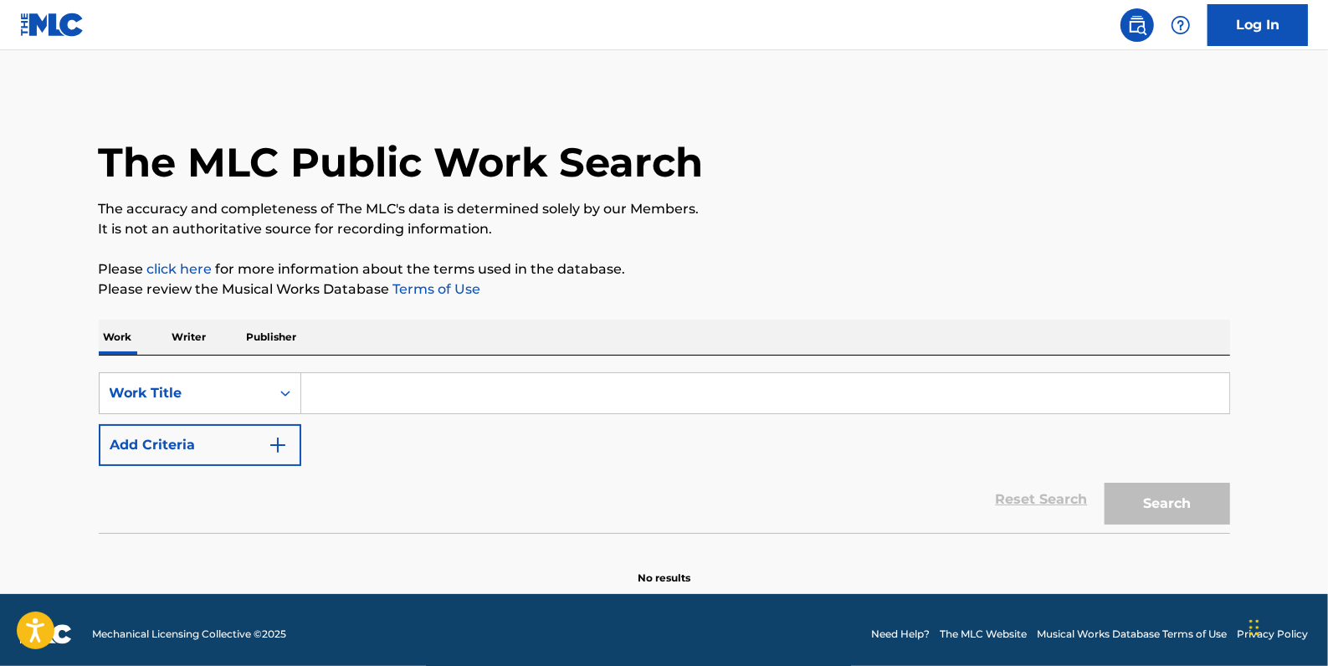
click at [412, 390] on input "Search Form" at bounding box center [765, 393] width 928 height 40
paste input "PAIN AND PROBLEMS"
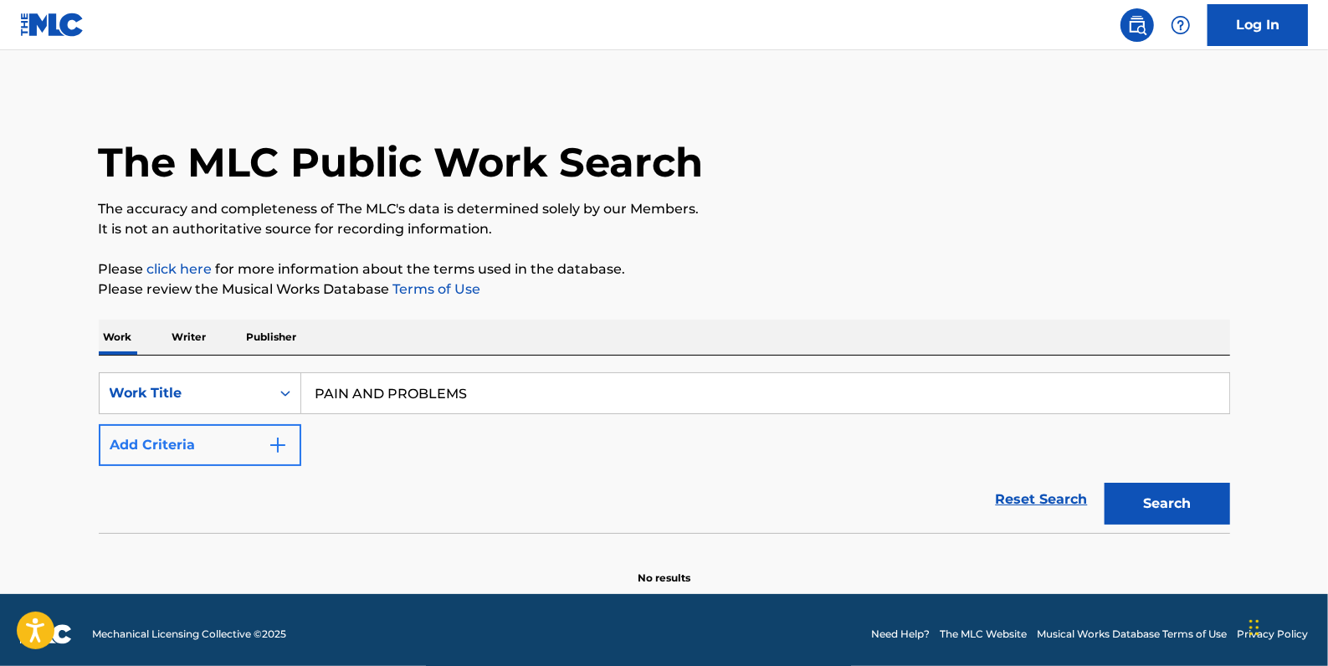
type input "PAIN AND PROBLEMS"
click at [211, 447] on button "Add Criteria" at bounding box center [200, 445] width 202 height 42
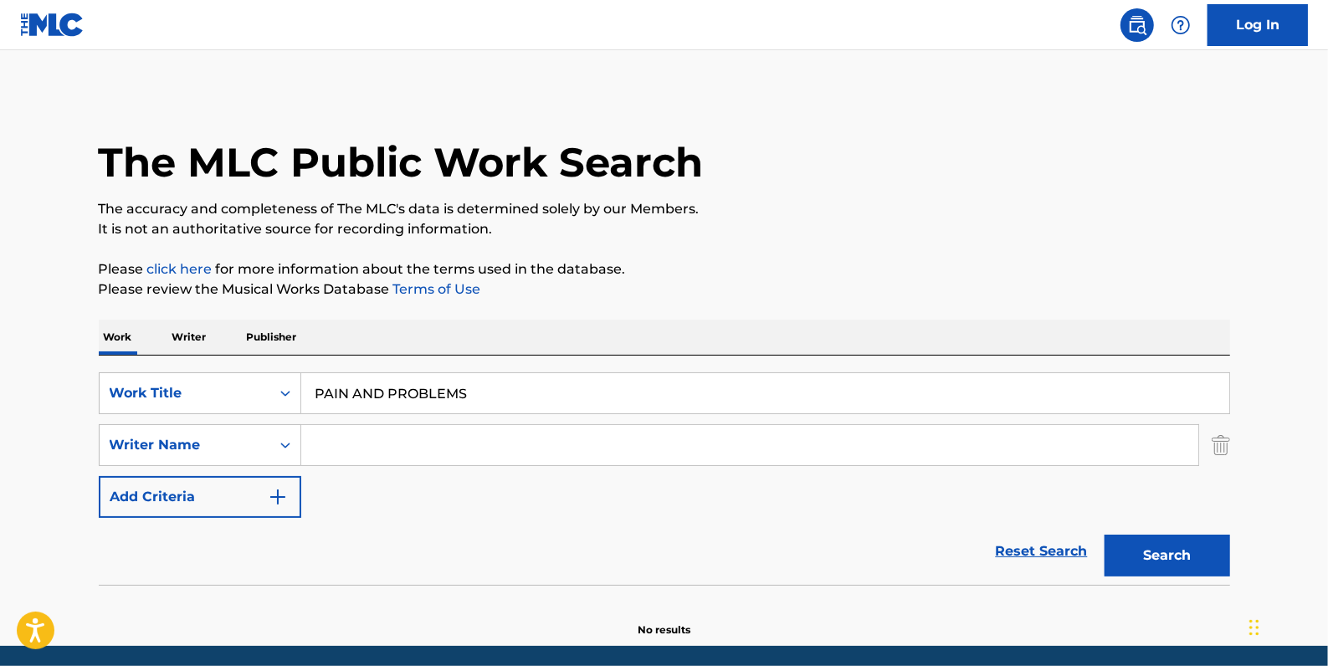
click at [419, 447] on input "Search Form" at bounding box center [749, 445] width 897 height 40
paste input "Naujour [PERSON_NAME] [PERSON_NAME]"
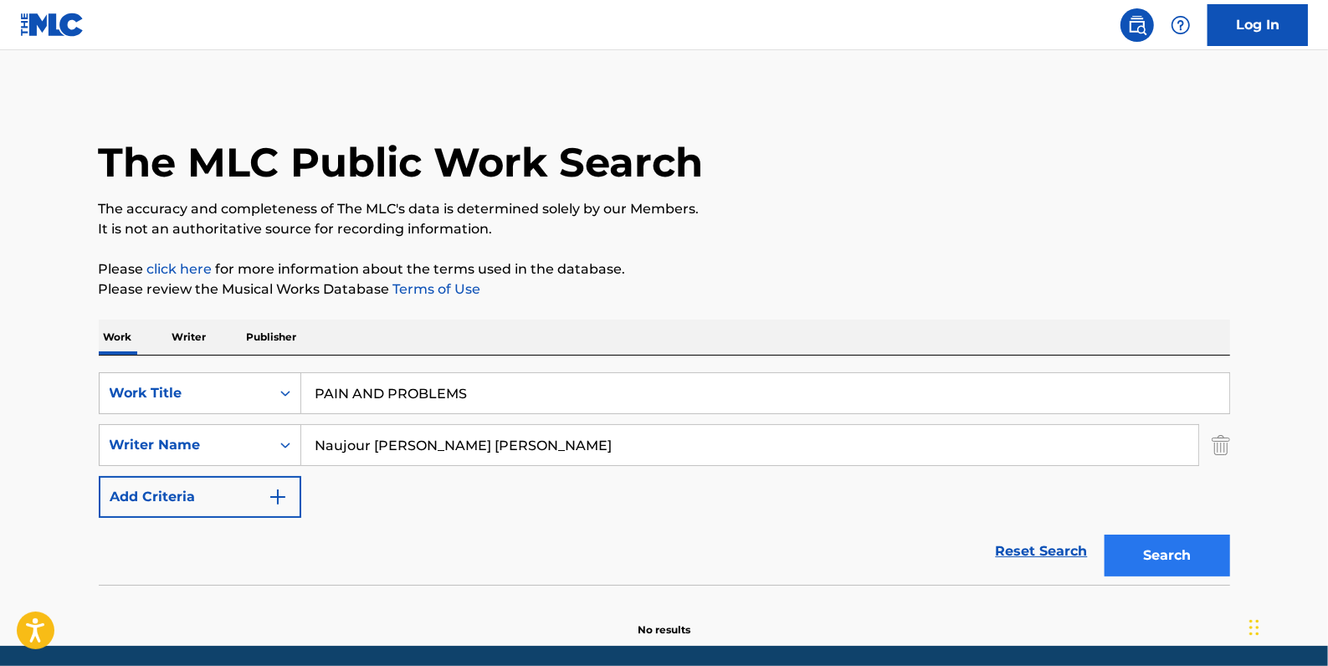
type input "Naujour [PERSON_NAME] [PERSON_NAME]"
click at [1161, 545] on button "Search" at bounding box center [1166, 556] width 125 height 42
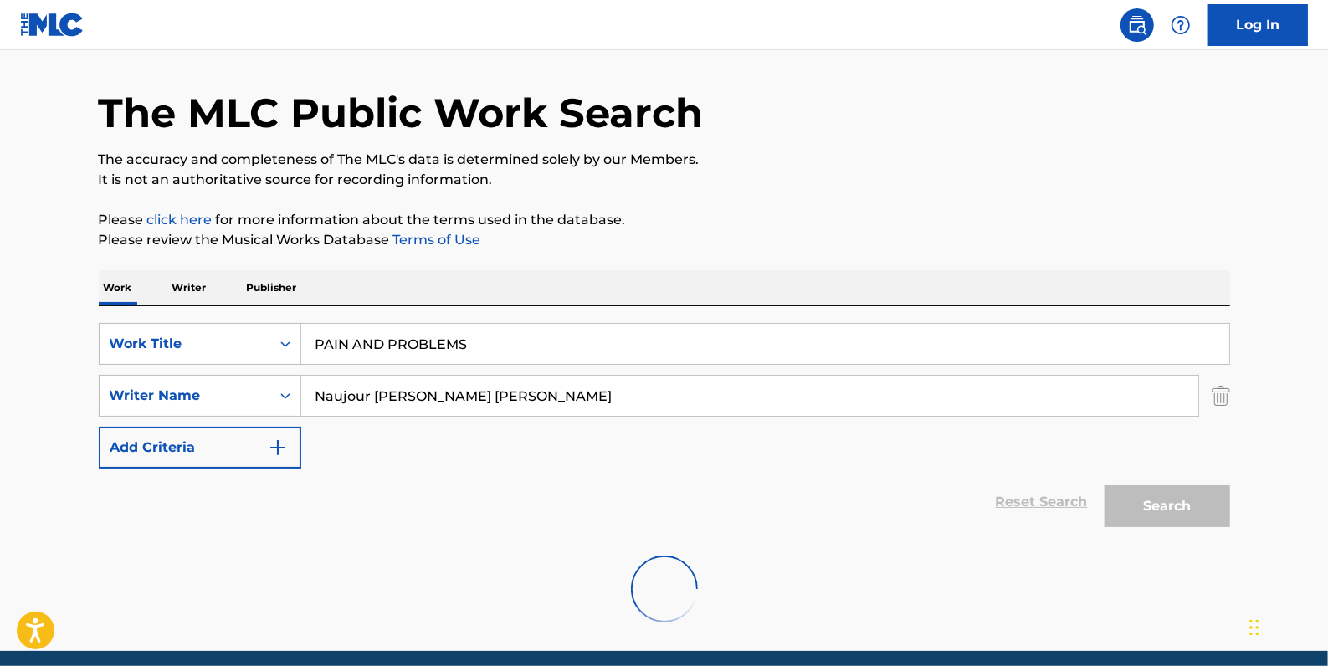
scroll to position [75, 0]
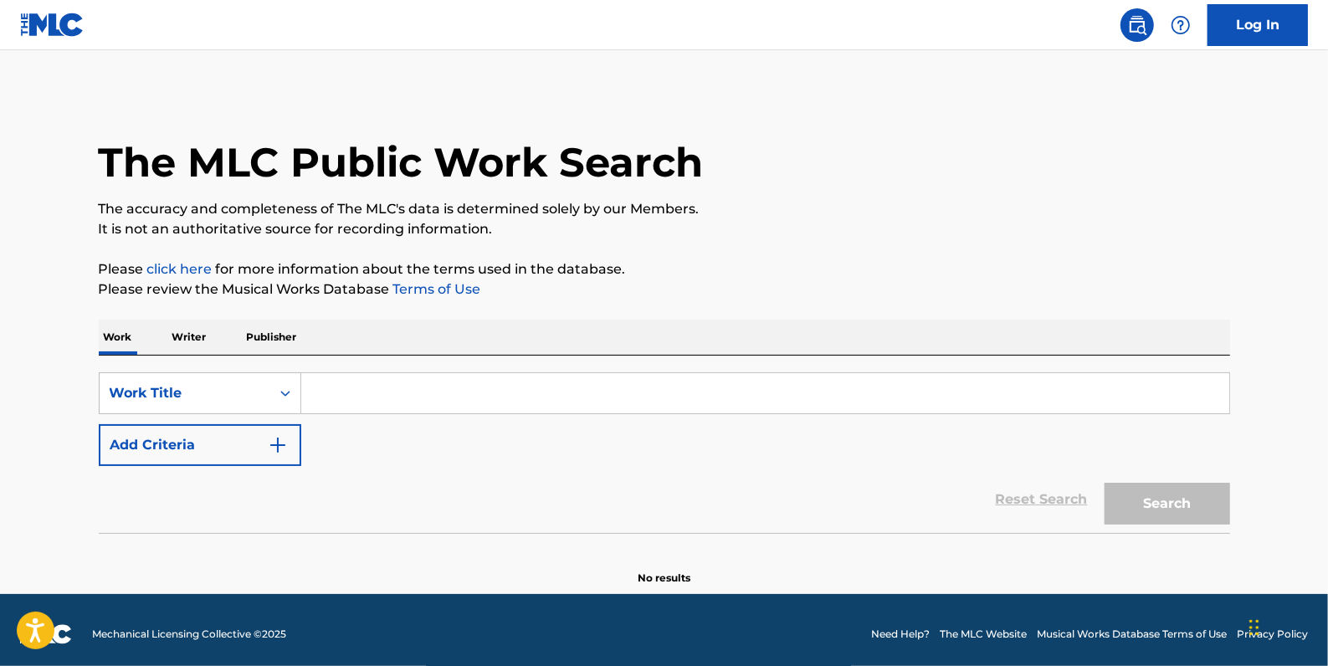
paste input "Naujour [PERSON_NAME] [PERSON_NAME]"
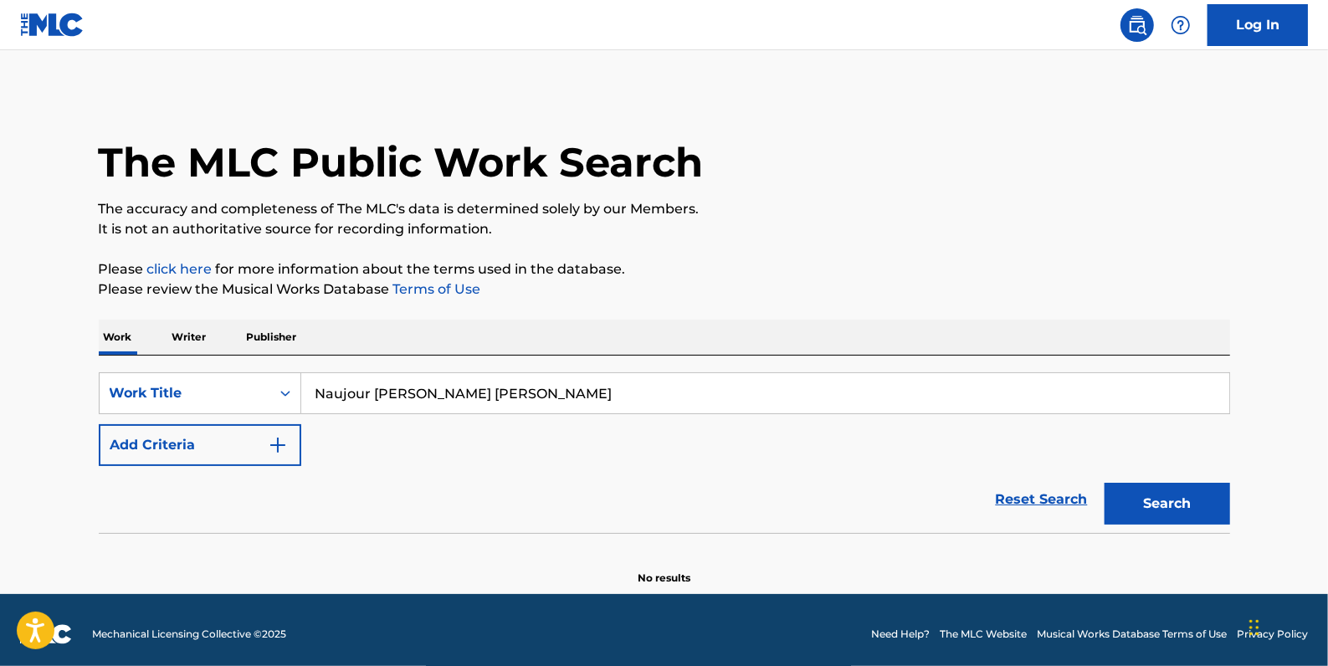
type input "Naujour [PERSON_NAME] [PERSON_NAME]"
click at [189, 334] on p "Writer" at bounding box center [189, 337] width 44 height 35
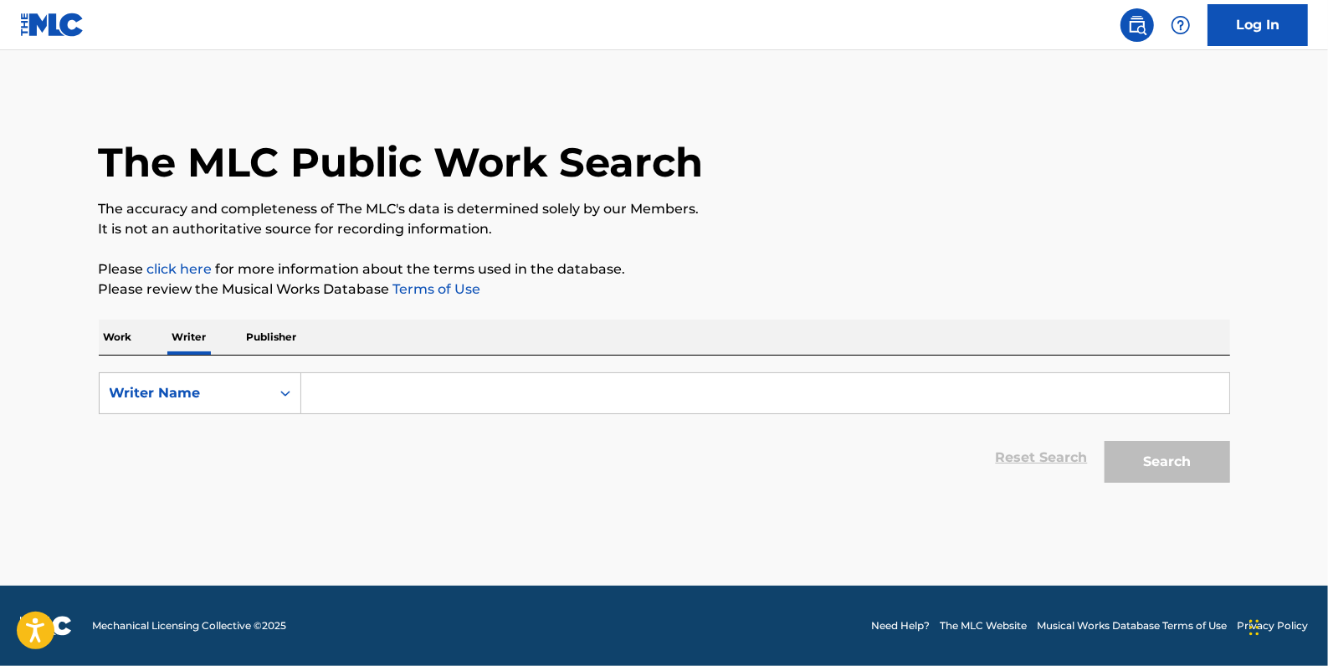
paste input "Naujour [PERSON_NAME] [PERSON_NAME]"
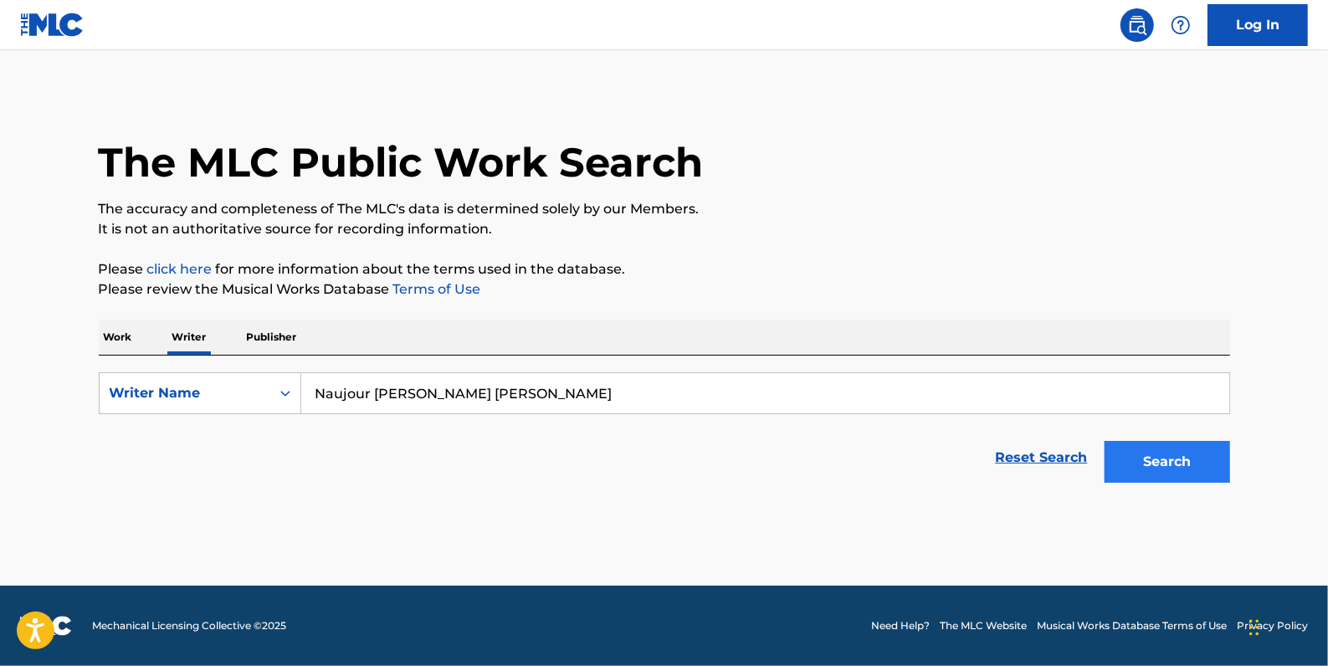
type input "Naujour [PERSON_NAME] [PERSON_NAME]"
click at [1187, 446] on button "Search" at bounding box center [1166, 462] width 125 height 42
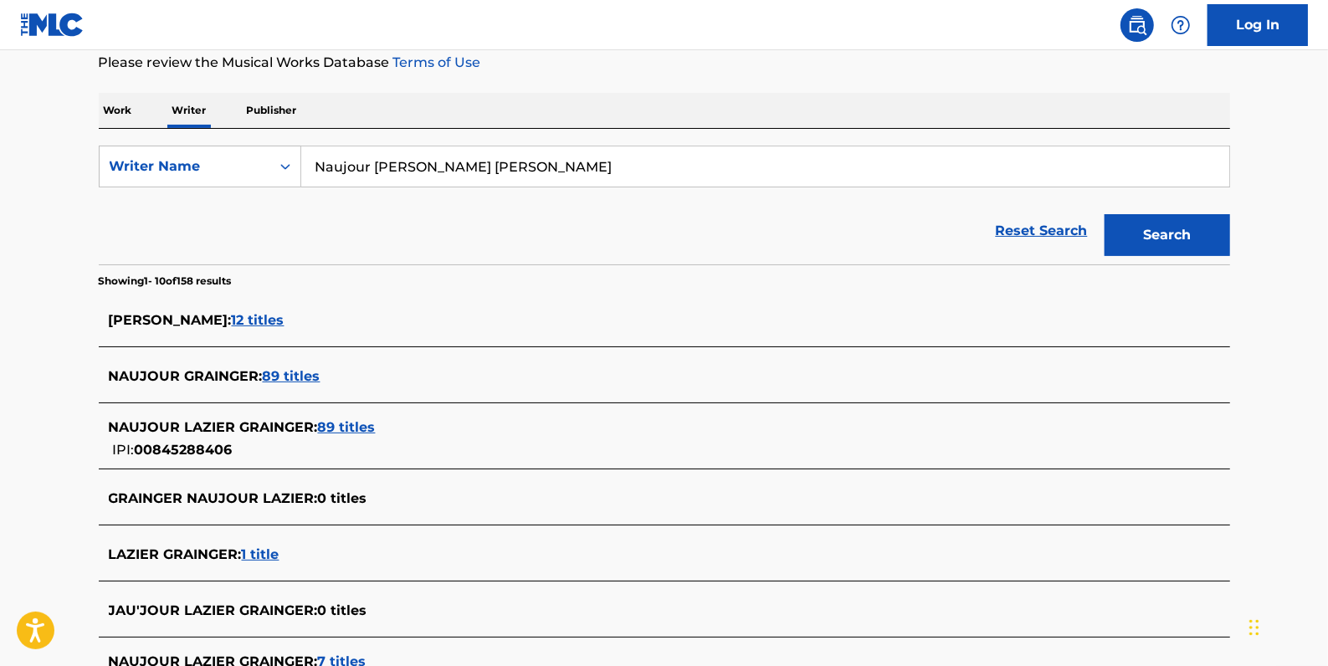
scroll to position [228, 0]
click at [346, 427] on span "89 titles" at bounding box center [347, 426] width 58 height 16
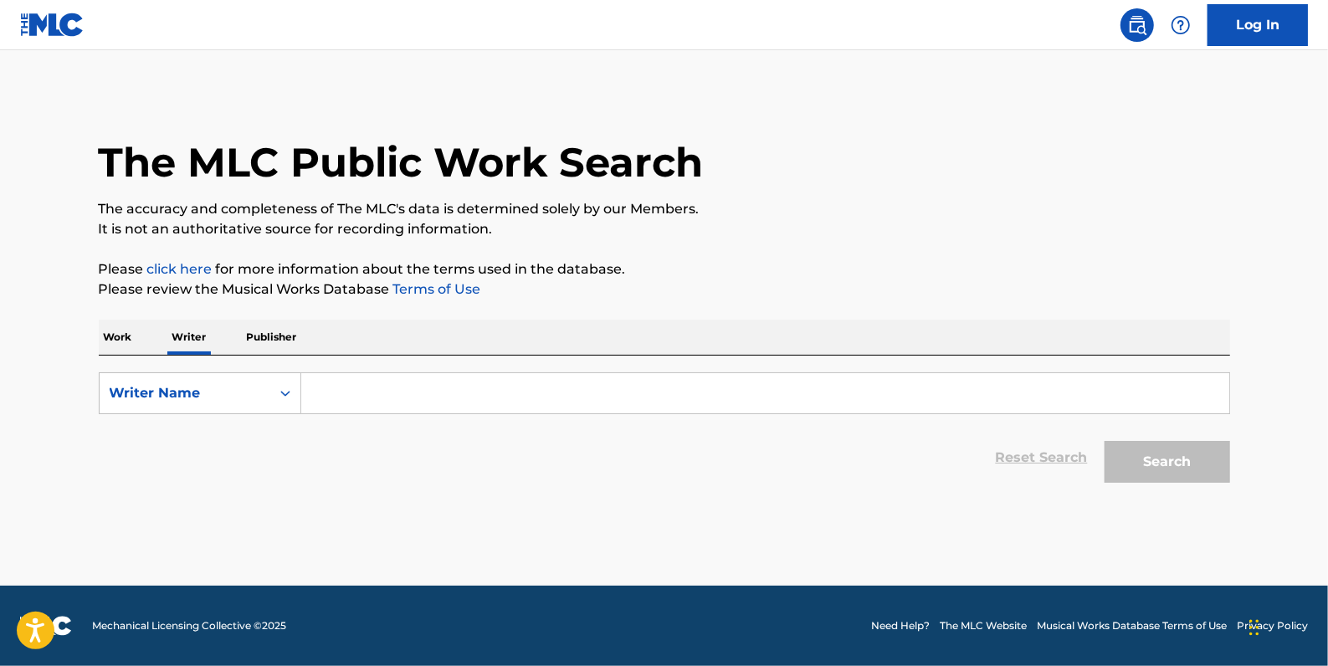
click at [853, 464] on div "Reset Search Search" at bounding box center [664, 457] width 1131 height 67
click at [908, 33] on nav "Log In" at bounding box center [664, 25] width 1328 height 50
click at [131, 324] on p "Work" at bounding box center [118, 337] width 38 height 35
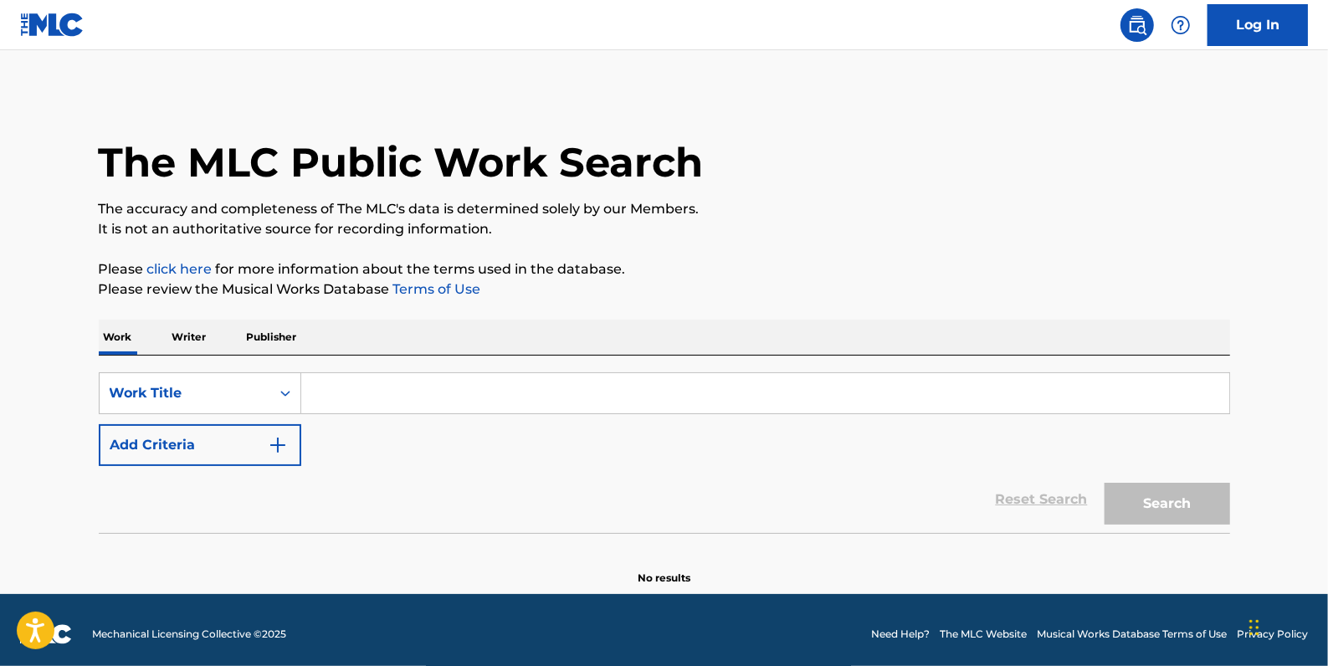
paste input "Naujour [PERSON_NAME] [PERSON_NAME]"
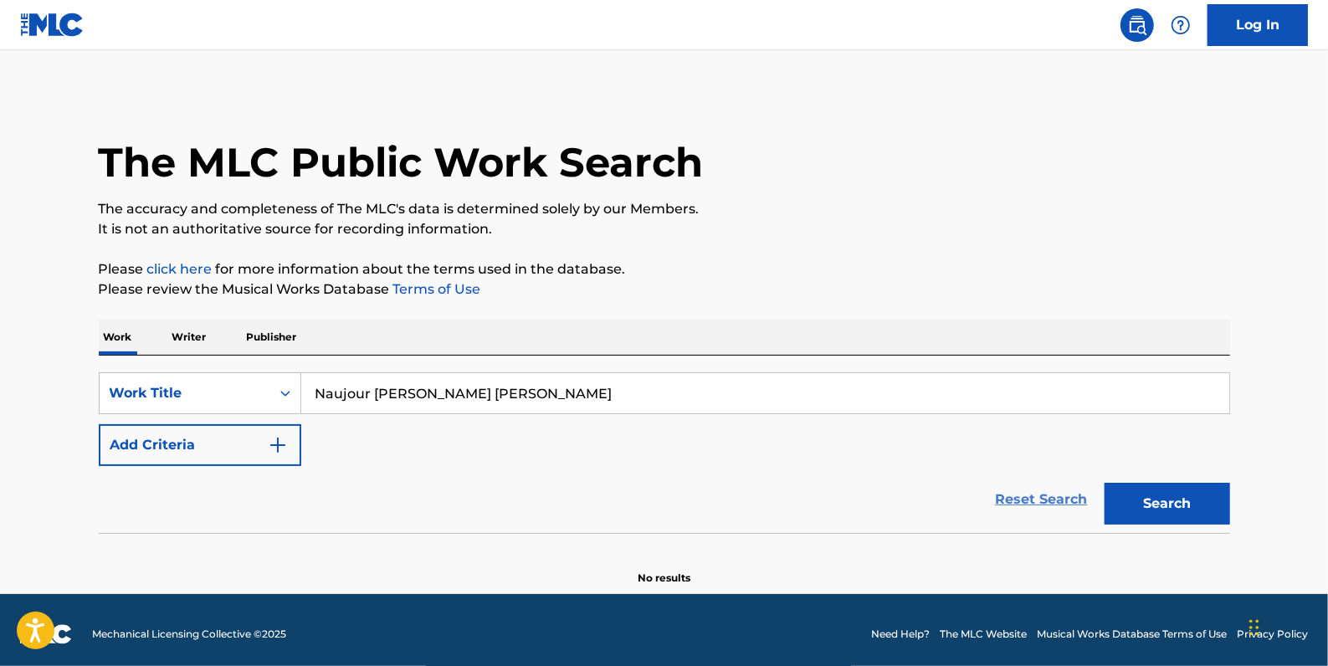
type input "Naujour [PERSON_NAME] [PERSON_NAME]"
click at [1068, 495] on link "Reset Search" at bounding box center [1041, 499] width 109 height 37
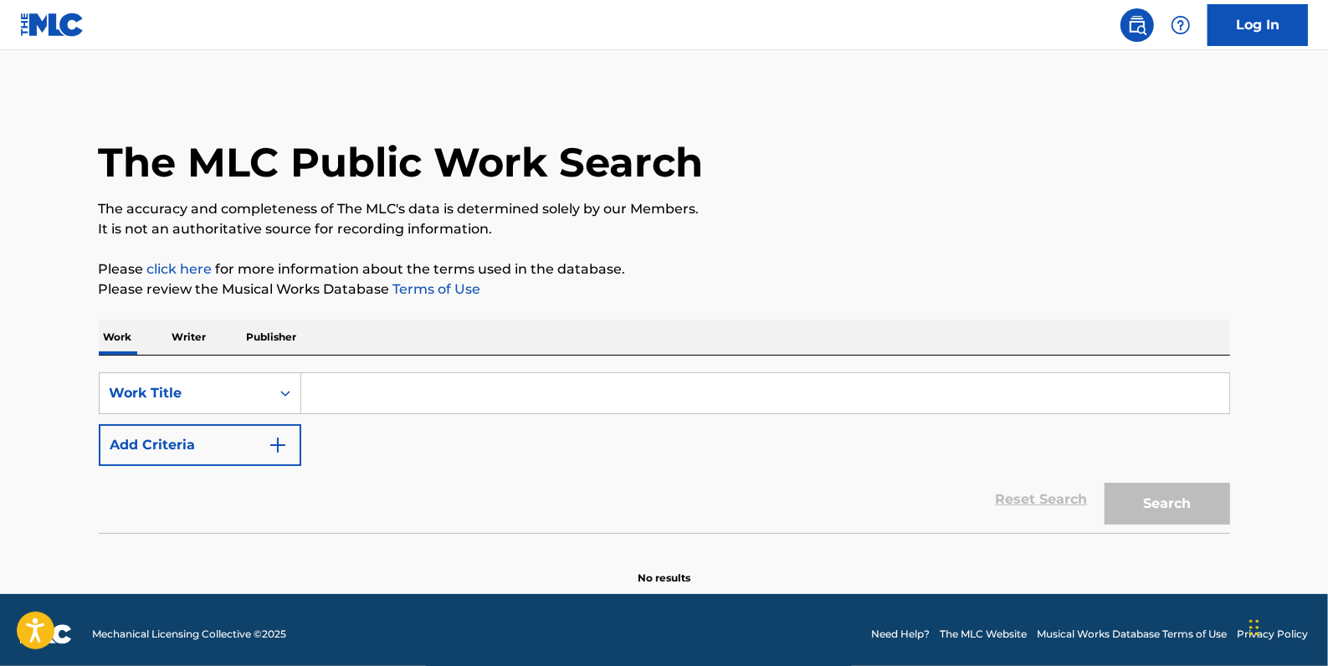
paste input "PAIN AND PROBLEMS"
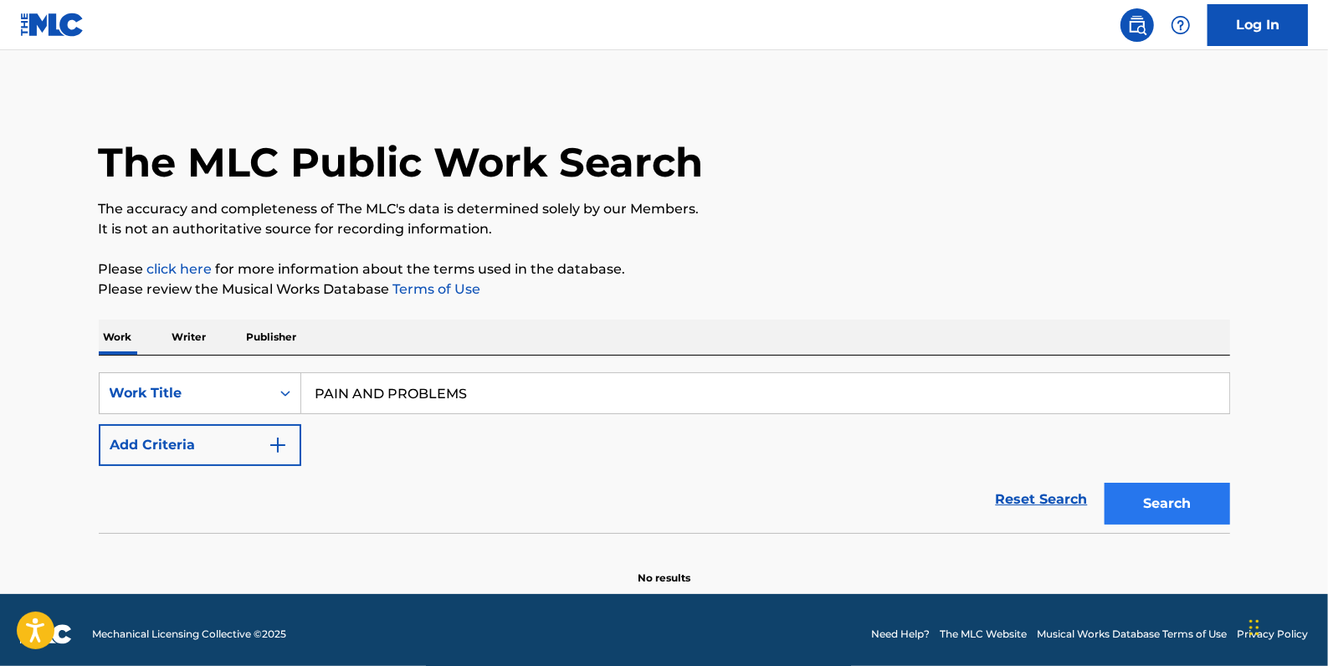
type input "PAIN AND PROBLEMS"
click at [1211, 502] on button "Search" at bounding box center [1166, 504] width 125 height 42
